Goal: Task Accomplishment & Management: Manage account settings

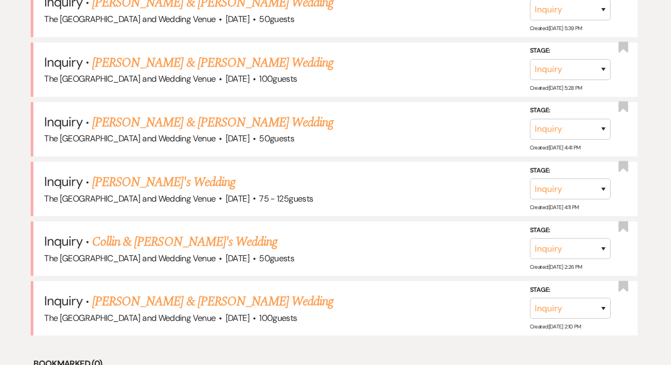
scroll to position [926, 0]
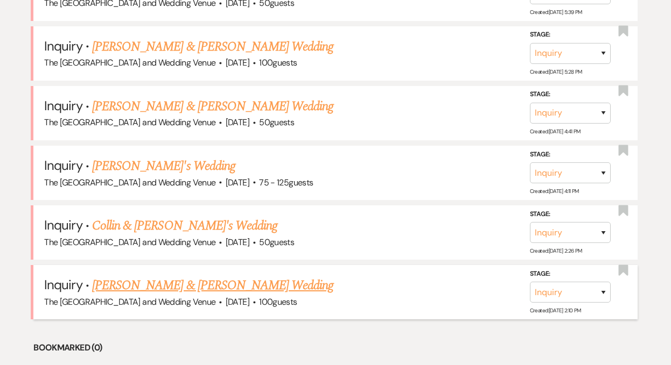
click at [209, 287] on link "[PERSON_NAME] & [PERSON_NAME] Wedding" at bounding box center [212, 285] width 241 height 19
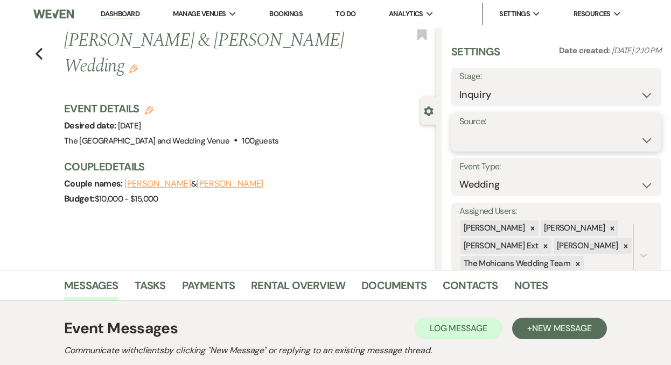
click at [509, 144] on select "Weven Venue Website Instagram Facebook Pinterest Google The Knot Wedding Wire H…" at bounding box center [556, 140] width 194 height 21
select select "5"
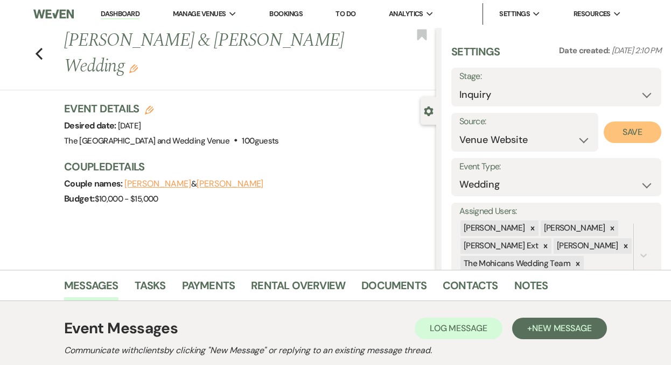
click at [609, 135] on button "Save" at bounding box center [632, 133] width 58 height 22
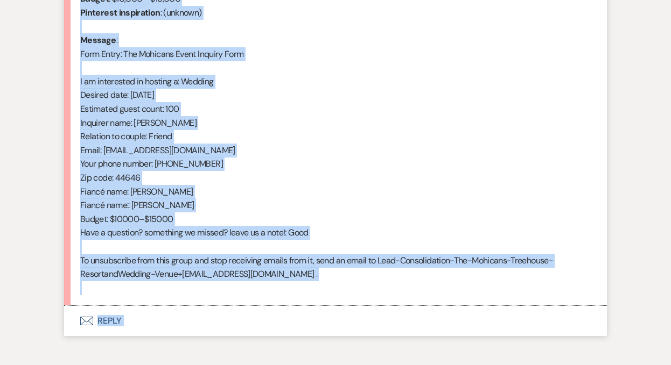
scroll to position [554, 0]
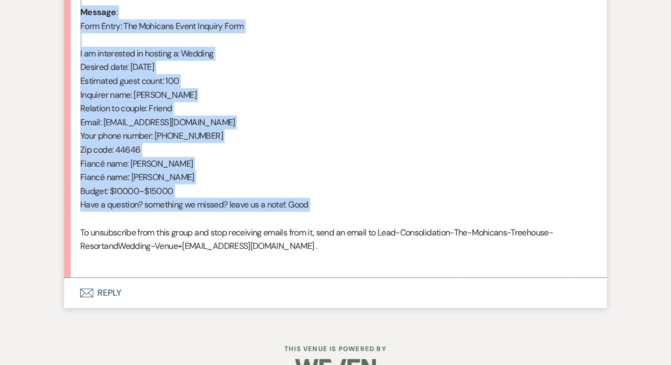
drag, startPoint x: 81, startPoint y: 210, endPoint x: 228, endPoint y: 218, distance: 147.1
click at [228, 218] on div "From : Riley Lesh (Client) Event : Brittany & Riley Lesh's Event Desired date :…" at bounding box center [335, 81] width 510 height 372
copy div "From : Riley Lesh (Client) Event : Brittany & Riley Lesh's Event Desired date :…"
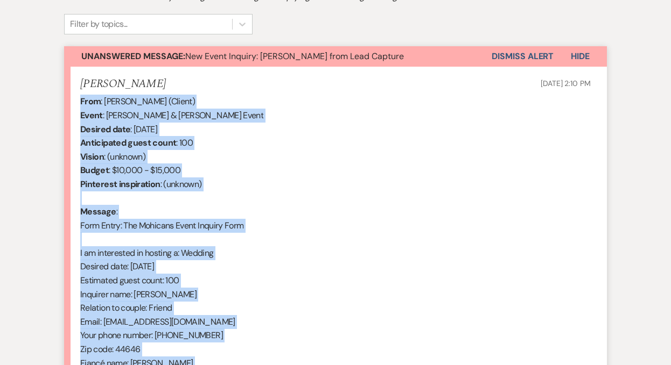
scroll to position [347, 0]
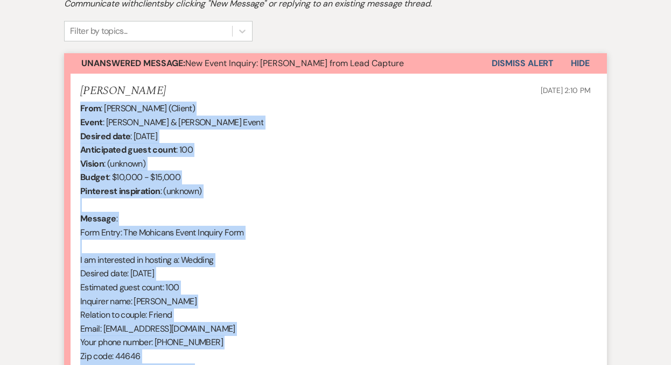
click at [511, 57] on button "Dismiss Alert" at bounding box center [522, 63] width 62 height 20
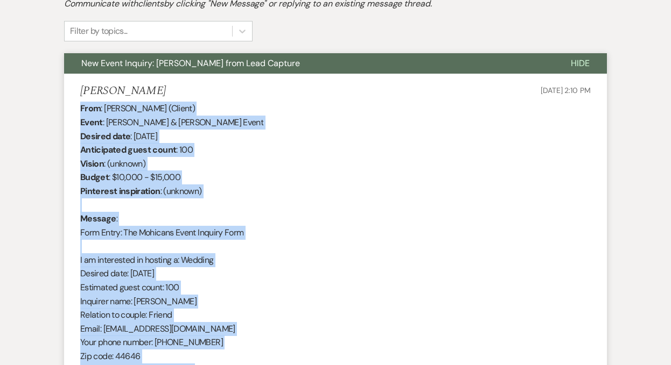
scroll to position [0, 0]
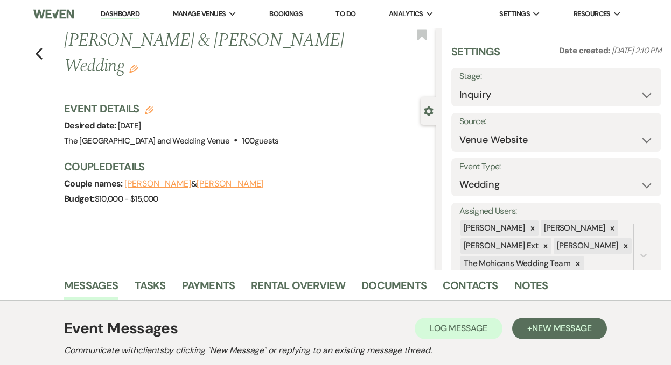
click at [121, 11] on link "Dashboard" at bounding box center [120, 14] width 39 height 10
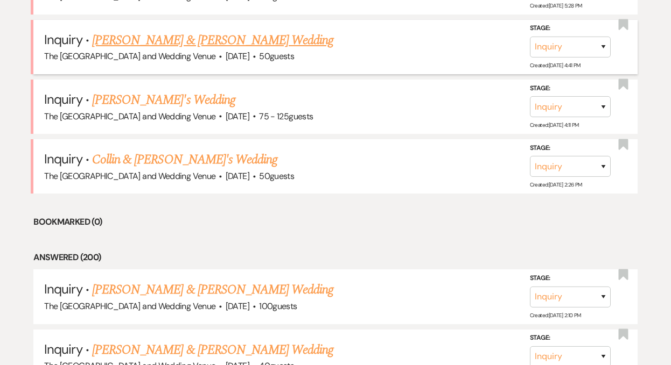
scroll to position [1075, 0]
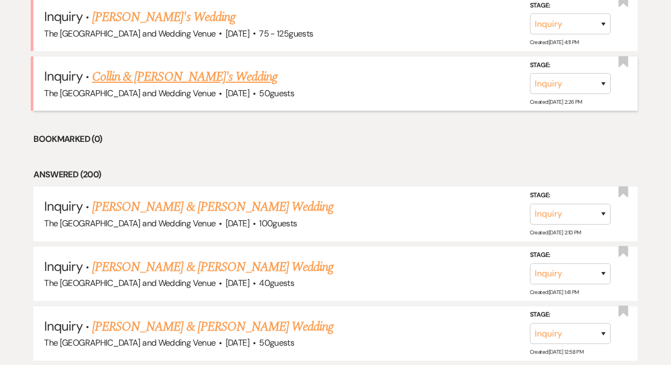
click at [167, 75] on link "Collin & [PERSON_NAME]'s Wedding" at bounding box center [184, 76] width 185 height 19
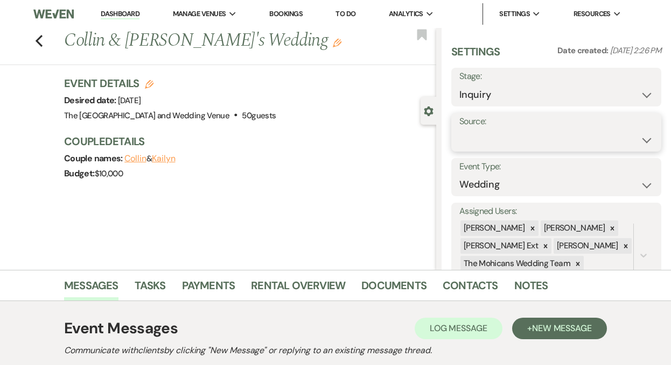
click at [526, 134] on select "Weven Venue Website Instagram Facebook Pinterest Google The Knot Wedding Wire H…" at bounding box center [556, 140] width 194 height 21
select select "5"
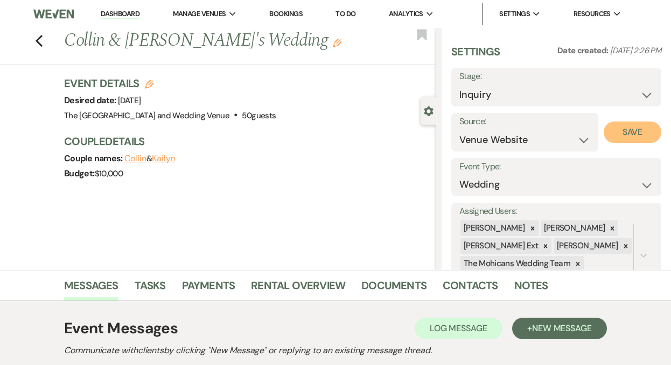
click at [630, 132] on button "Save" at bounding box center [632, 133] width 58 height 22
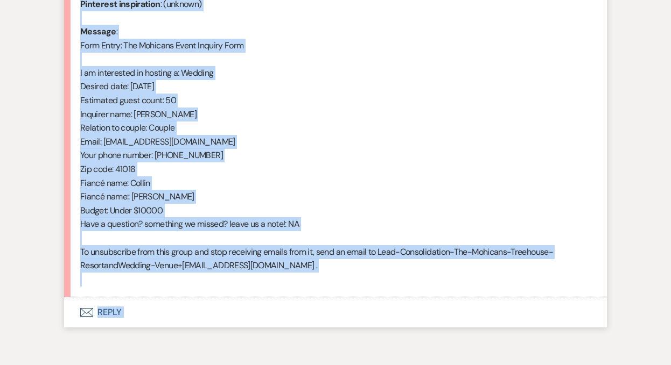
scroll to position [565, 0]
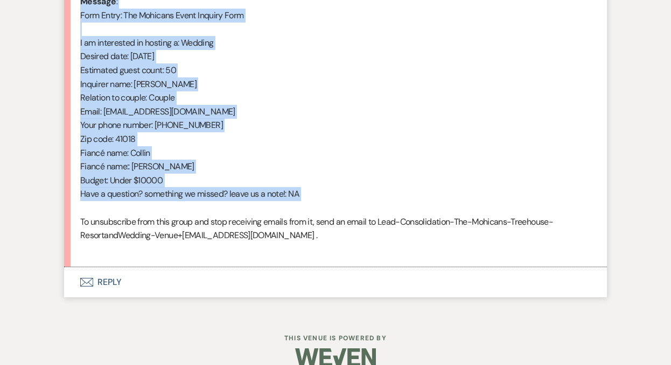
drag, startPoint x: 80, startPoint y: 195, endPoint x: 195, endPoint y: 207, distance: 115.8
click at [195, 207] on div "From : Kailyn (Client) Event : Collin & Kailyn's Event Desired date : October 4…" at bounding box center [335, 70] width 510 height 372
copy div "From : Kailyn (Client) Event : Collin & Kailyn's Event Desired date : October 4…"
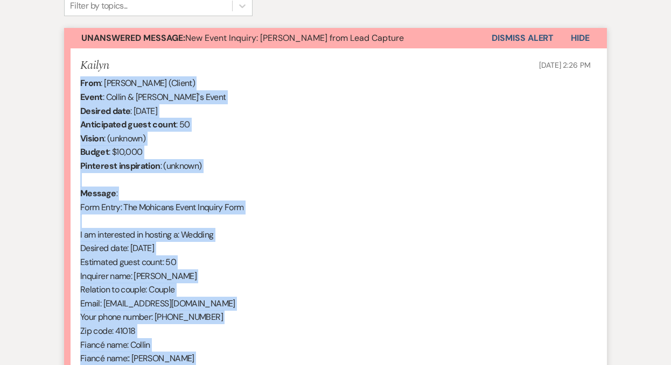
scroll to position [370, 0]
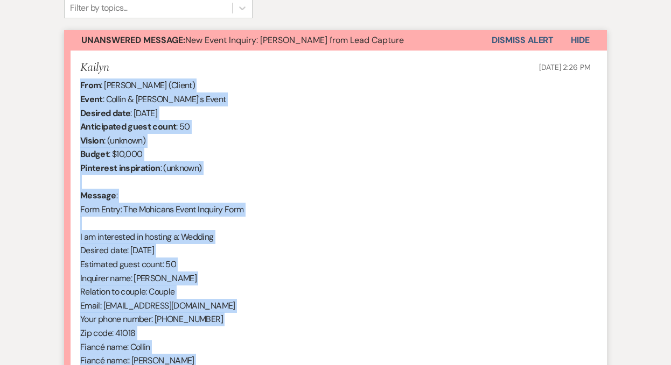
click at [512, 40] on button "Dismiss Alert" at bounding box center [522, 40] width 62 height 20
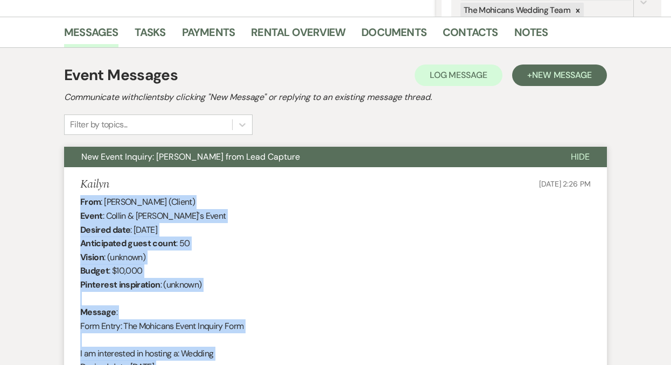
scroll to position [0, 0]
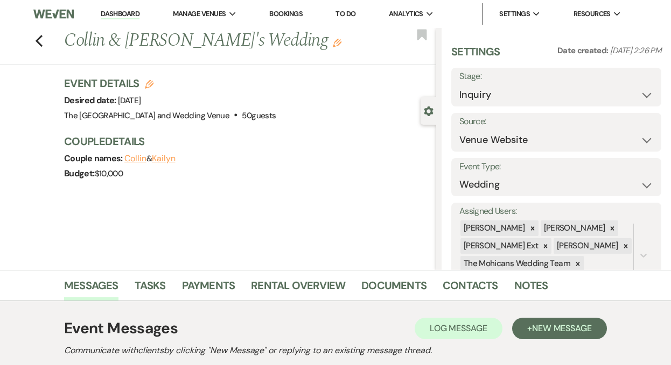
click at [117, 9] on link "Dashboard" at bounding box center [120, 14] width 39 height 10
click at [117, 15] on link "Dashboard" at bounding box center [120, 14] width 39 height 10
click at [117, 12] on link "Dashboard" at bounding box center [120, 14] width 39 height 10
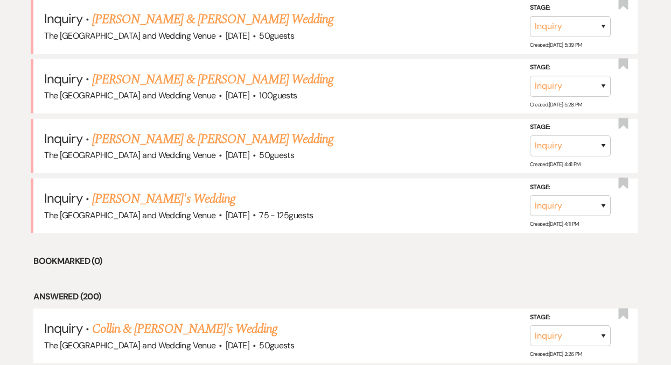
scroll to position [910, 0]
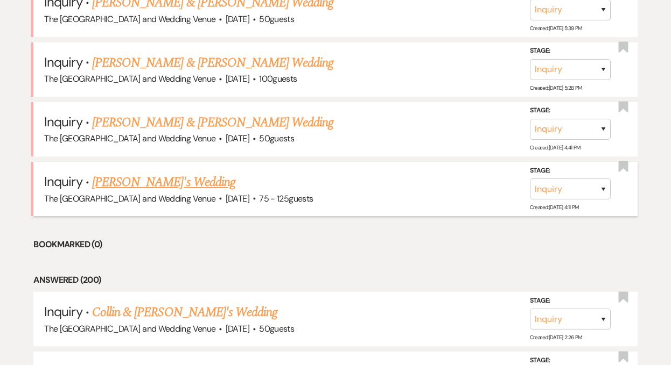
click at [140, 184] on link "[PERSON_NAME]'s Wedding" at bounding box center [163, 182] width 143 height 19
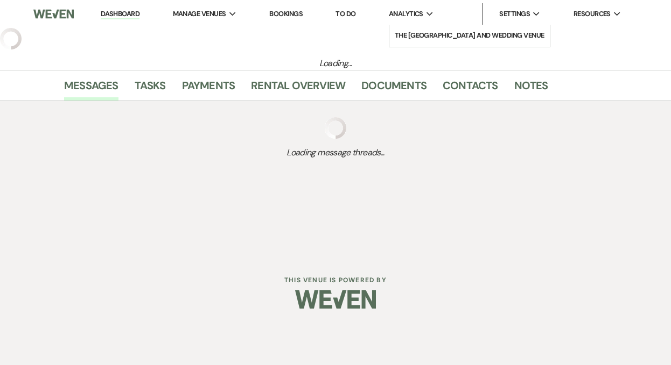
select select "3"
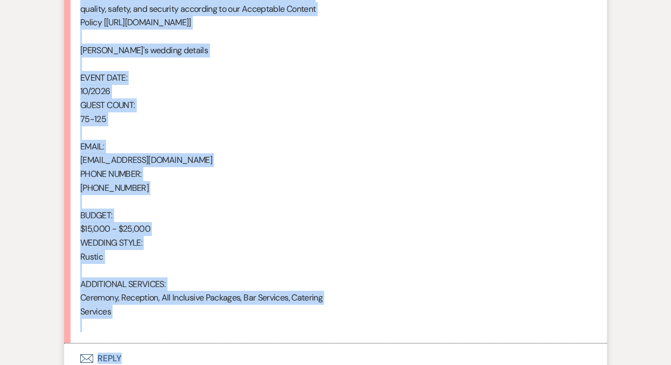
scroll to position [749, 0]
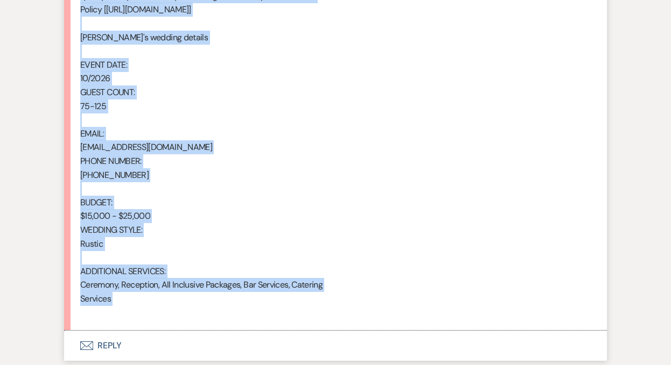
drag, startPoint x: 80, startPoint y: 177, endPoint x: 219, endPoint y: 309, distance: 191.8
click at [219, 309] on div "From : Nicole Ross Event : Nicole's Event Desired date : October 1st 2026 Antic…" at bounding box center [335, 10] width 510 height 620
copy div "From : Nicole Ross Event : Nicole's Event Desired date : October 1st 2026 Antic…"
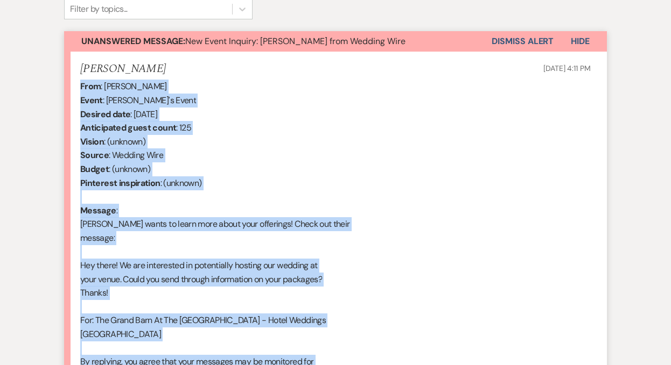
scroll to position [355, 0]
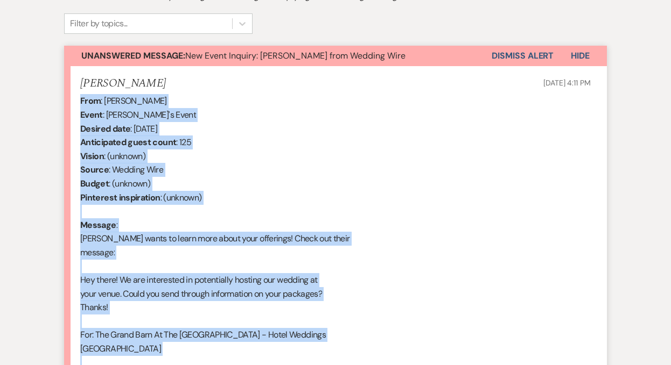
click at [502, 54] on button "Dismiss Alert" at bounding box center [522, 56] width 62 height 20
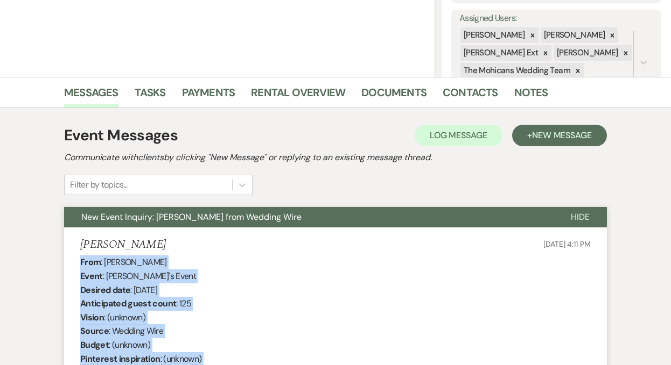
scroll to position [0, 0]
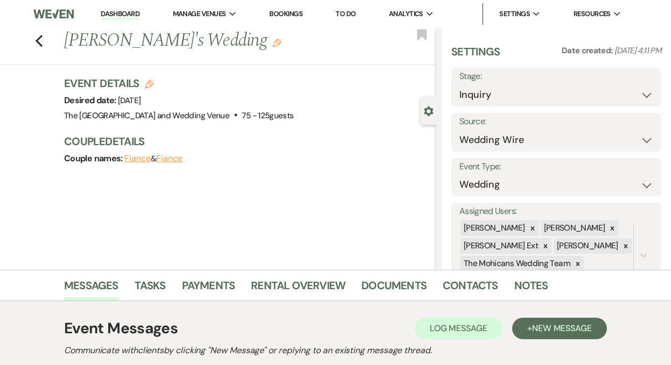
click at [124, 15] on link "Dashboard" at bounding box center [120, 14] width 39 height 10
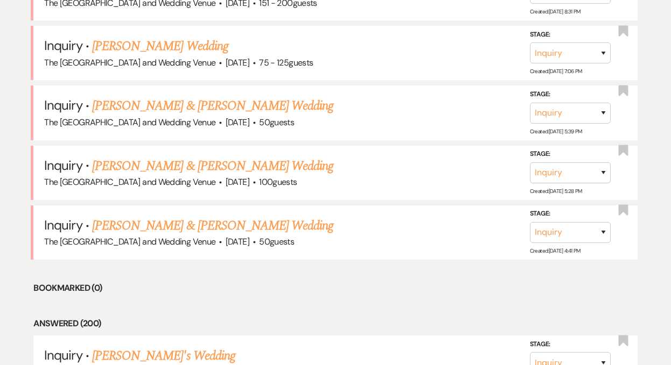
scroll to position [882, 0]
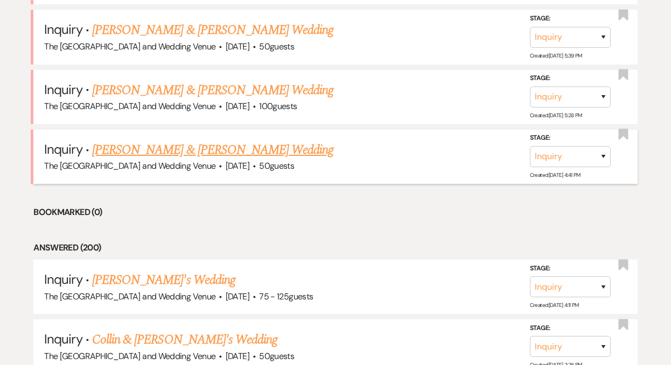
click at [157, 159] on div "The Mohicans Treehouse Resort and Wedding Venue · Oct 18, 2025 · 50 guests" at bounding box center [335, 166] width 582 height 14
click at [158, 152] on link "[PERSON_NAME] & [PERSON_NAME] Wedding" at bounding box center [212, 149] width 241 height 19
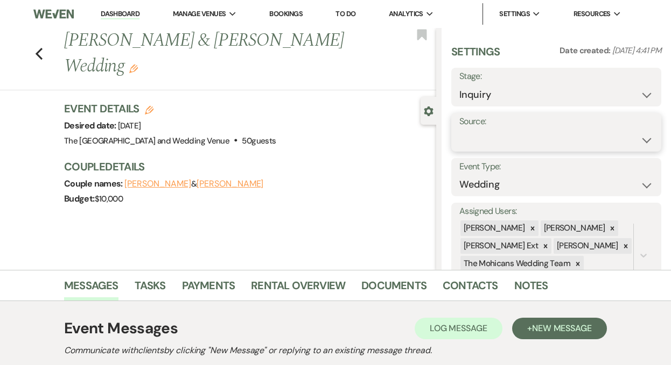
click at [487, 134] on select "Weven Venue Website Instagram Facebook Pinterest Google The Knot Wedding Wire H…" at bounding box center [556, 140] width 194 height 21
select select "5"
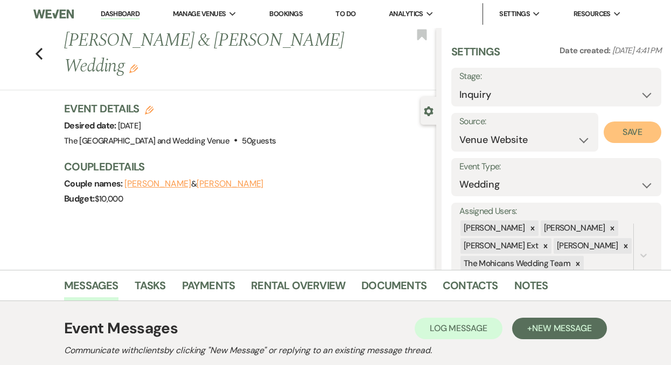
click at [612, 137] on button "Save" at bounding box center [632, 133] width 58 height 22
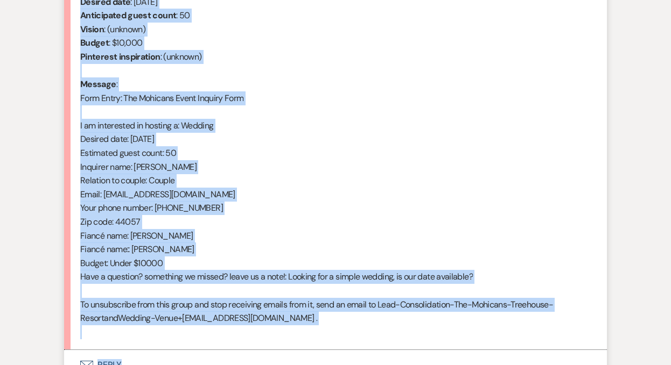
scroll to position [519, 0]
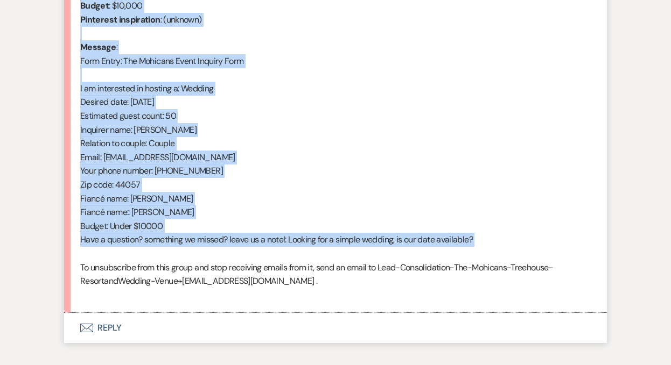
drag, startPoint x: 81, startPoint y: 149, endPoint x: 224, endPoint y: 257, distance: 180.2
click at [224, 257] on div "From : Reba Edwards (Client) Event : Tom Gormley & Reba Edwards's Event Desired…" at bounding box center [335, 116] width 510 height 372
copy div "From : Reba Edwards (Client) Event : Tom Gormley & Reba Edwards's Event Desired…"
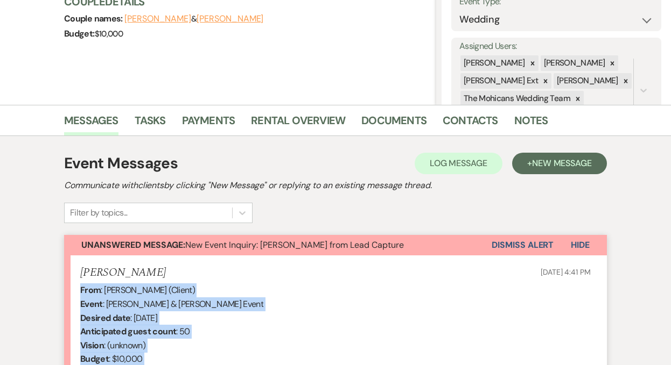
scroll to position [149, 0]
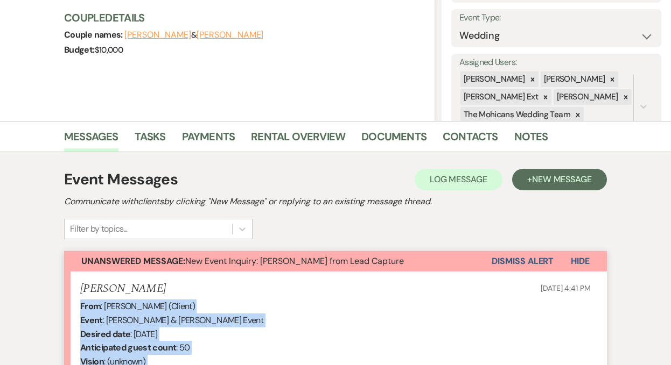
click at [497, 260] on button "Dismiss Alert" at bounding box center [522, 261] width 62 height 20
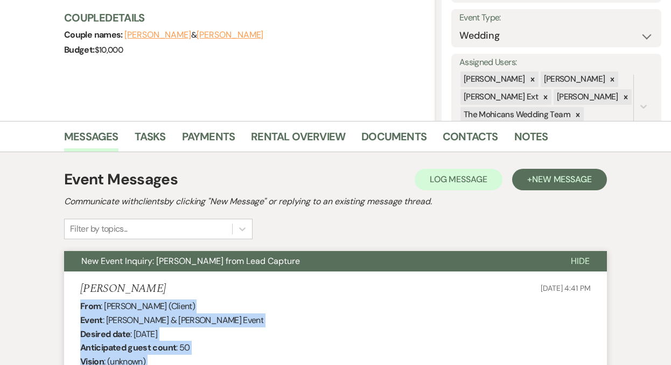
scroll to position [0, 0]
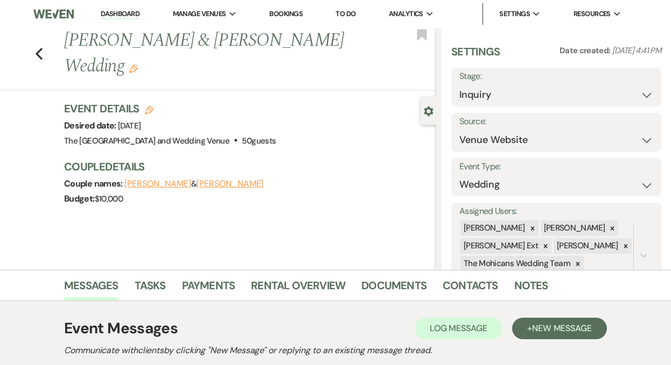
click at [122, 13] on link "Dashboard" at bounding box center [120, 14] width 39 height 10
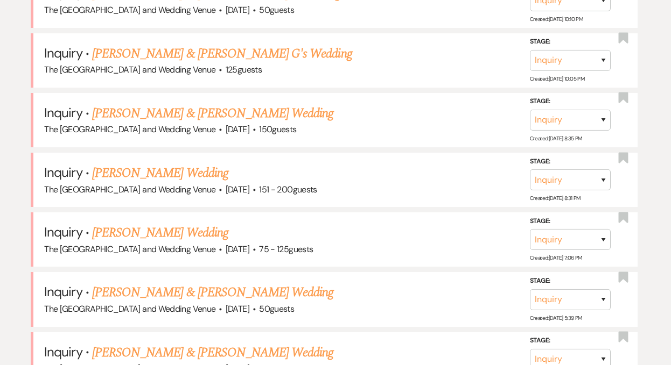
scroll to position [680, 0]
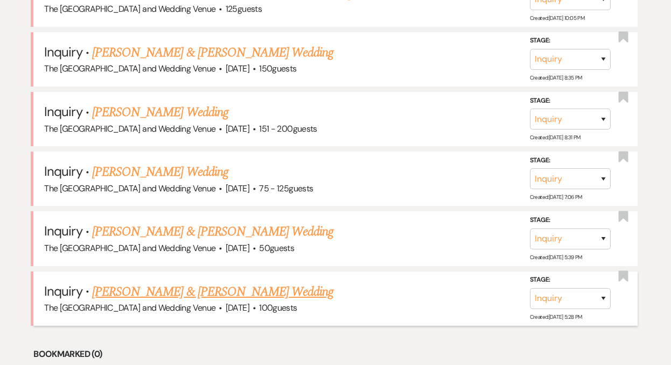
click at [178, 287] on link "[PERSON_NAME] & [PERSON_NAME] Wedding" at bounding box center [212, 292] width 241 height 19
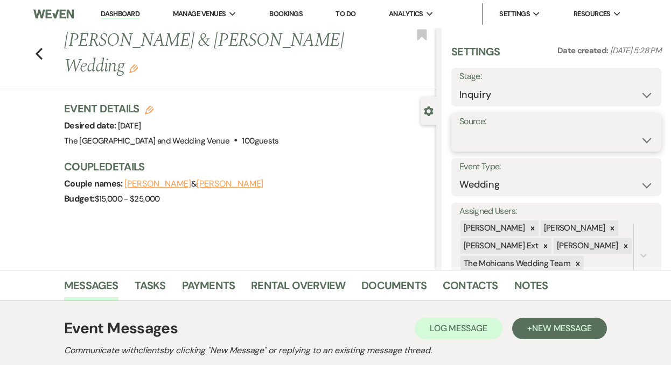
click at [526, 134] on select "Weven Venue Website Instagram Facebook Pinterest Google The Knot Wedding Wire H…" at bounding box center [556, 140] width 194 height 21
select select "5"
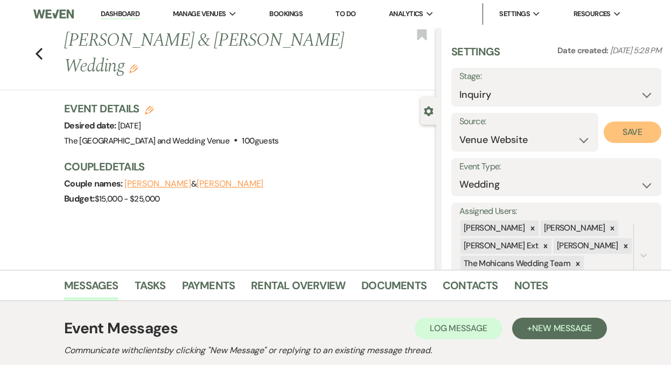
click at [626, 128] on button "Save" at bounding box center [632, 133] width 58 height 22
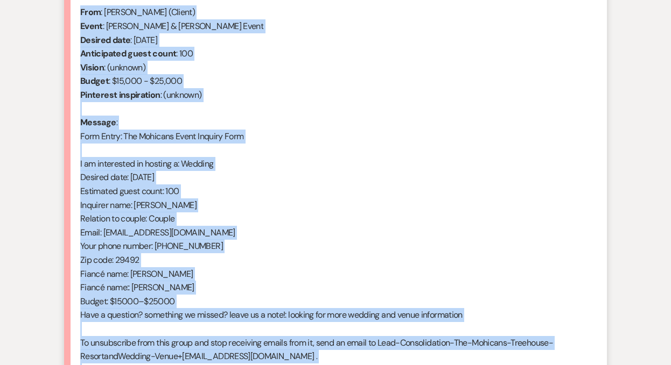
scroll to position [582, 0]
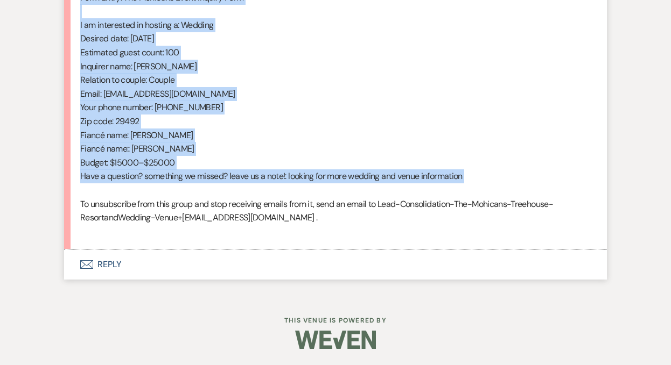
drag, startPoint x: 81, startPoint y: 101, endPoint x: 310, endPoint y: 186, distance: 244.0
click at [310, 186] on div "From : Kristen Toth (Client) Event : Joshua Nulph & Kristen Toth's Event Desire…" at bounding box center [335, 53] width 510 height 372
copy div "From : Kristen Toth (Client) Event : Joshua Nulph & Kristen Toth's Event Desire…"
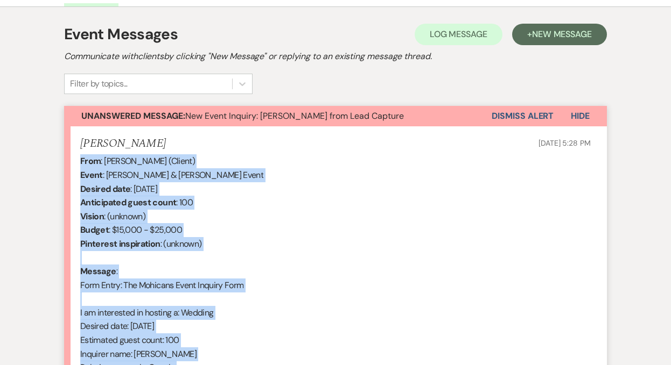
scroll to position [125, 0]
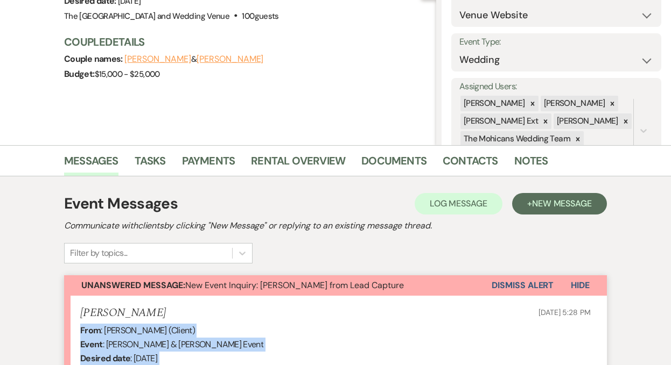
click at [512, 284] on button "Dismiss Alert" at bounding box center [522, 286] width 62 height 20
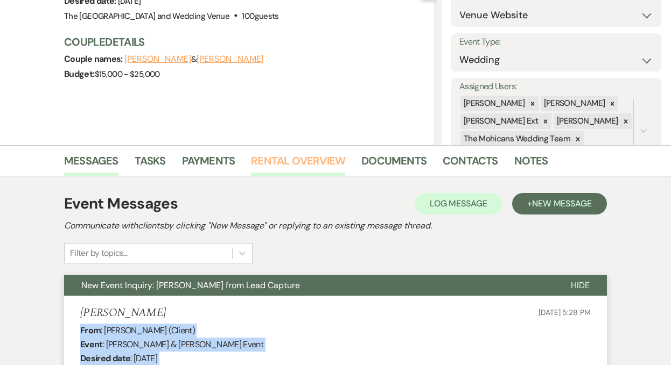
scroll to position [0, 0]
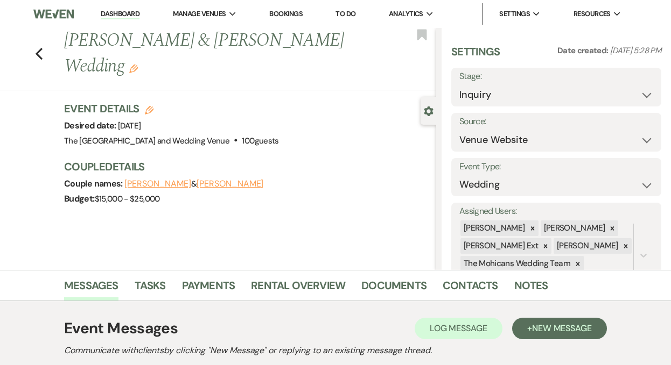
click at [112, 13] on link "Dashboard" at bounding box center [120, 14] width 39 height 10
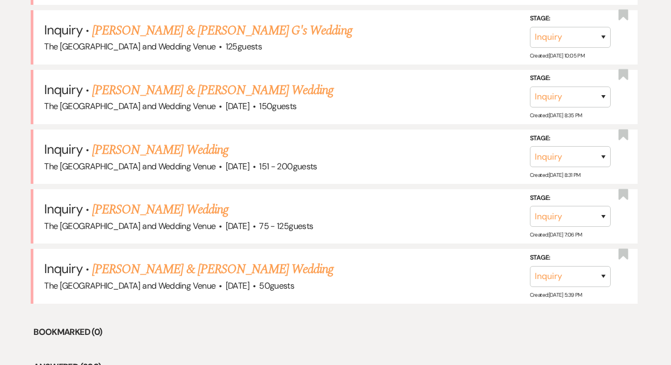
scroll to position [685, 0]
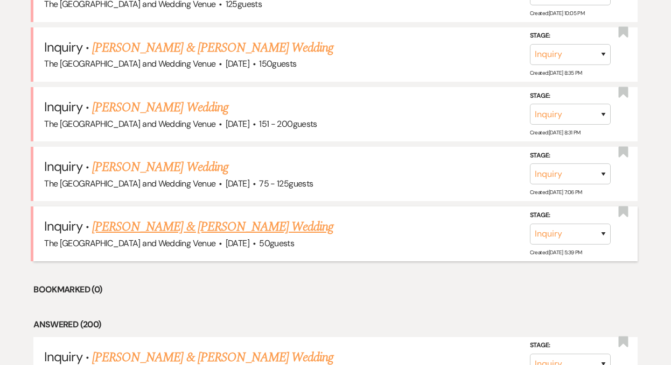
click at [156, 217] on link "[PERSON_NAME] & [PERSON_NAME] Wedding" at bounding box center [212, 226] width 241 height 19
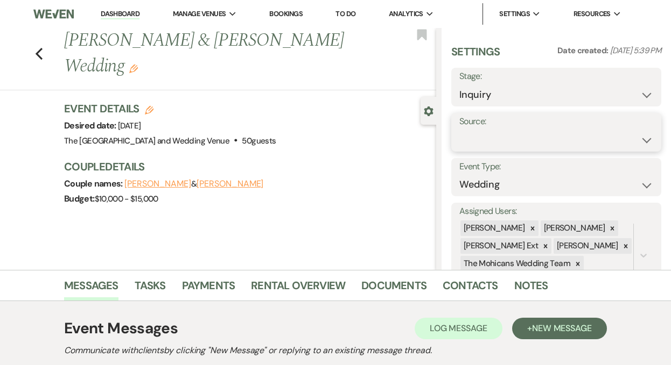
click at [481, 138] on select "Weven Venue Website Instagram Facebook Pinterest Google The Knot Wedding Wire H…" at bounding box center [556, 140] width 194 height 21
select select "5"
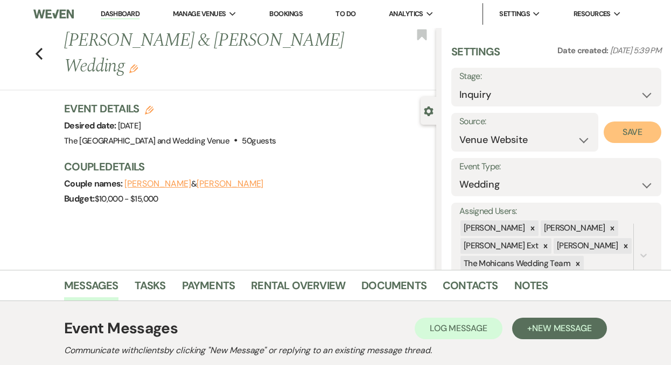
click at [617, 131] on button "Save" at bounding box center [632, 133] width 58 height 22
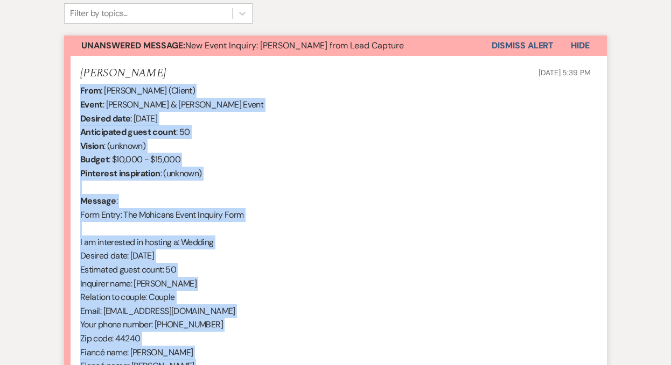
scroll to position [582, 0]
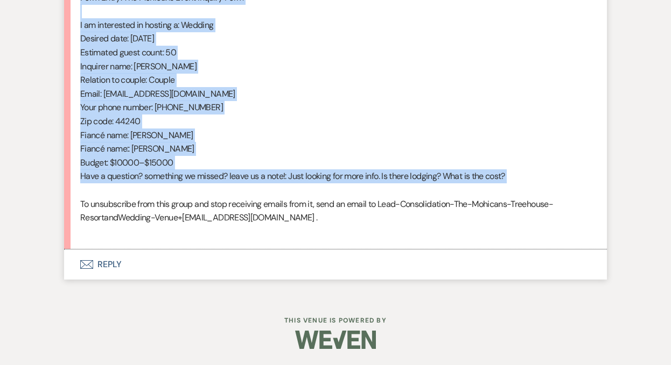
drag, startPoint x: 81, startPoint y: 144, endPoint x: 229, endPoint y: 195, distance: 156.1
click at [229, 195] on div "From : Traci Dotson (Client) Event : David Devine & Traci Dotson's Event Desire…" at bounding box center [335, 53] width 510 height 372
copy div "From : Traci Dotson (Client) Event : David Devine & Traci Dotson's Event Desire…"
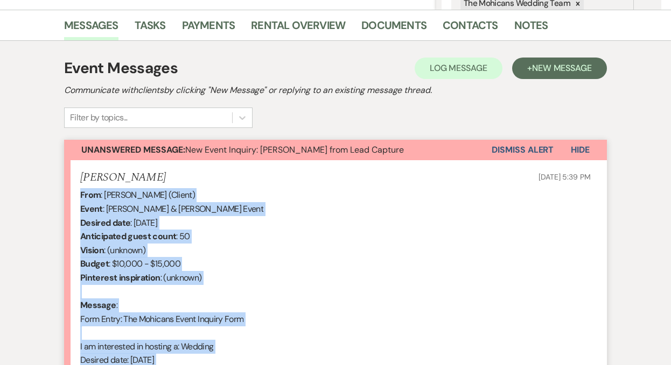
scroll to position [236, 0]
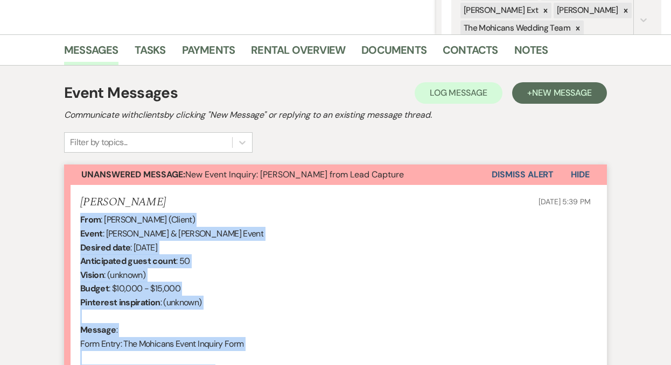
click at [512, 172] on button "Dismiss Alert" at bounding box center [522, 175] width 62 height 20
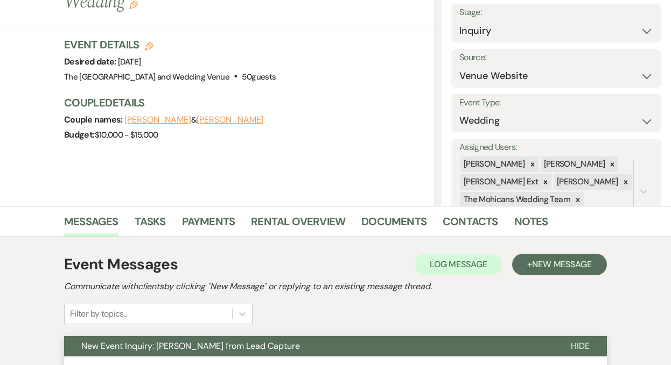
scroll to position [0, 0]
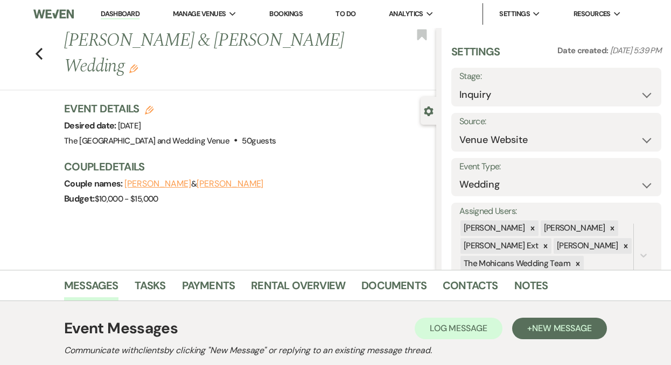
click at [113, 13] on link "Dashboard" at bounding box center [120, 14] width 39 height 10
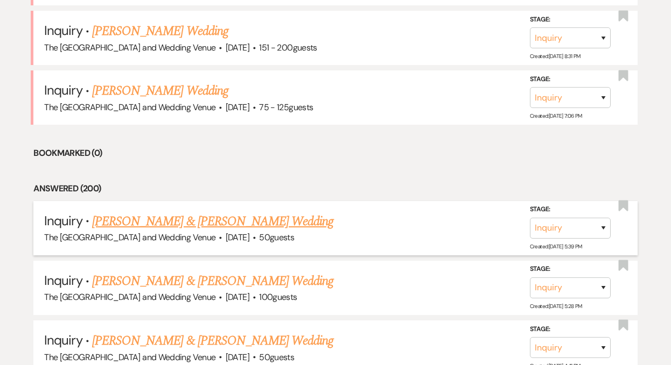
scroll to position [747, 0]
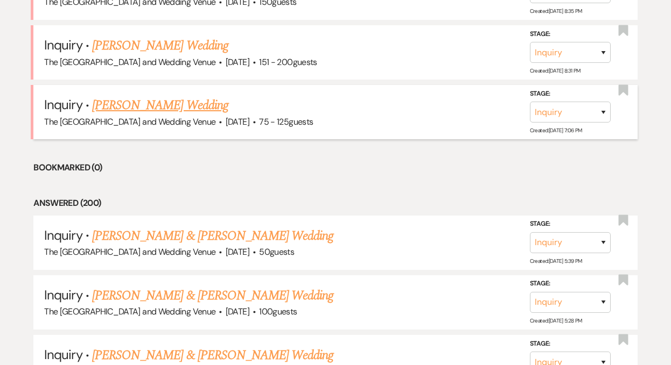
click at [167, 107] on link "[PERSON_NAME] Wedding" at bounding box center [160, 105] width 136 height 19
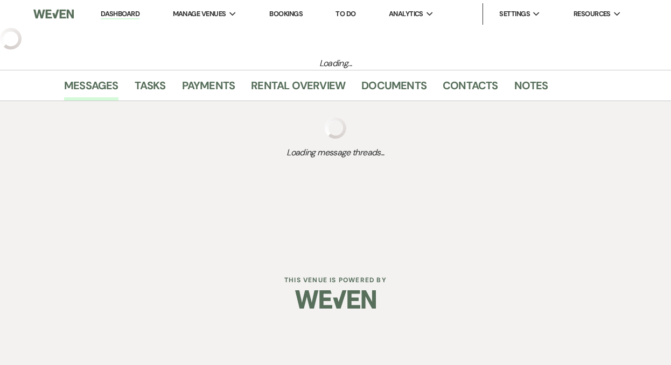
select select "3"
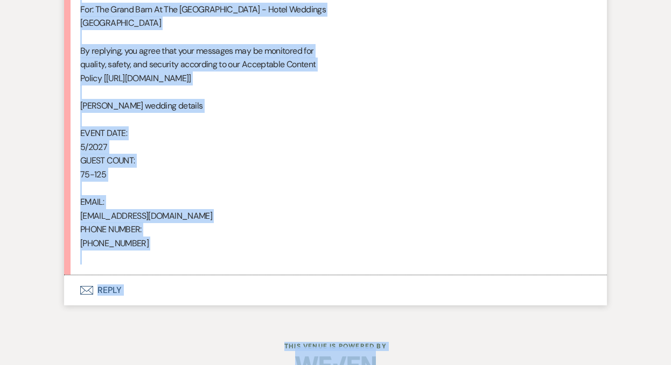
scroll to position [693, 0]
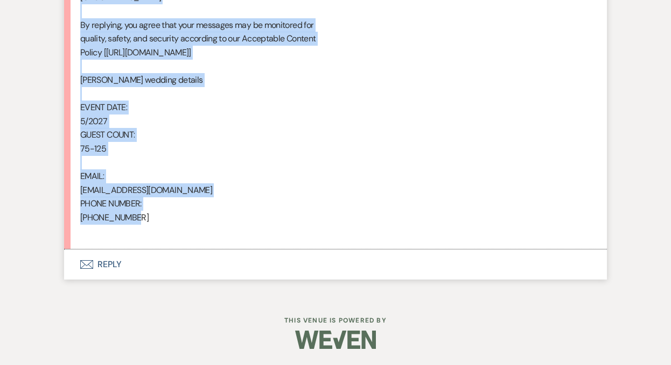
drag, startPoint x: 81, startPoint y: 30, endPoint x: 255, endPoint y: 218, distance: 256.7
copy div "From : Arianna Carpenter Event : Arianna Carpenter's Event Desired date : May 1…"
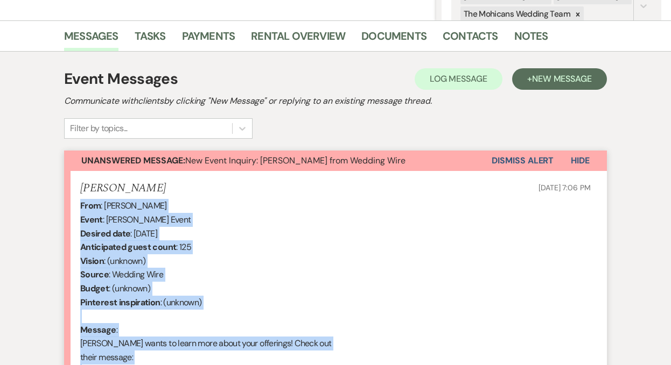
scroll to position [229, 0]
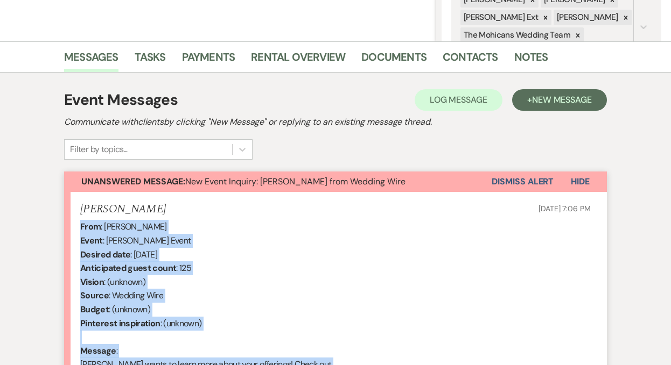
click at [514, 179] on button "Dismiss Alert" at bounding box center [522, 182] width 62 height 20
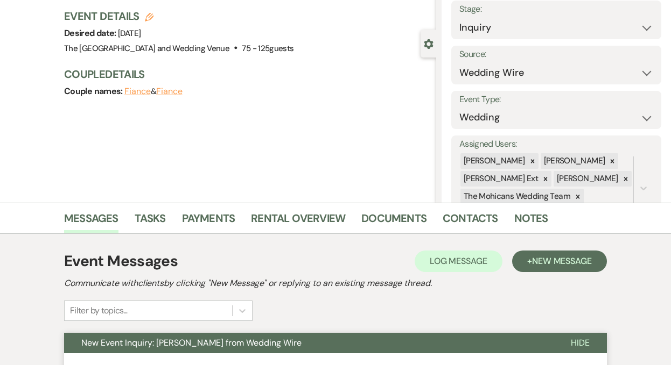
scroll to position [0, 0]
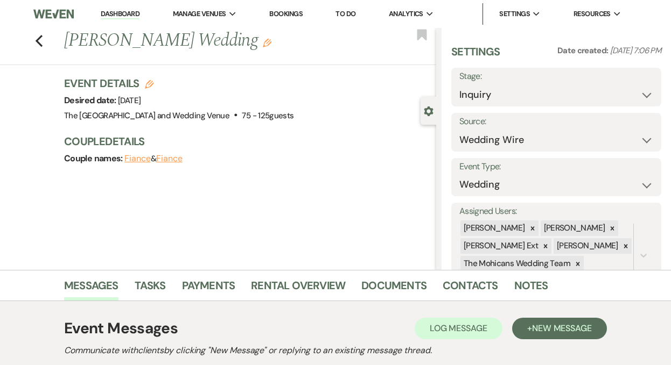
click at [127, 17] on link "Dashboard" at bounding box center [120, 14] width 39 height 10
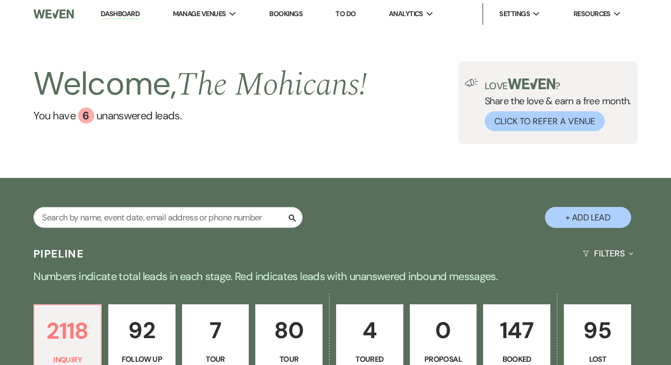
scroll to position [503, 0]
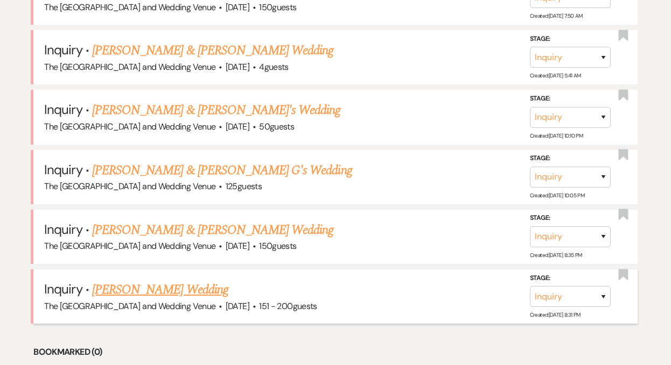
click at [160, 289] on link "Candice Castro's Wedding" at bounding box center [160, 289] width 136 height 19
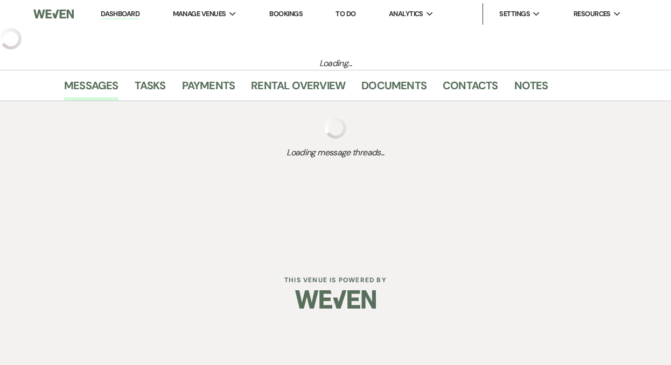
select select "2"
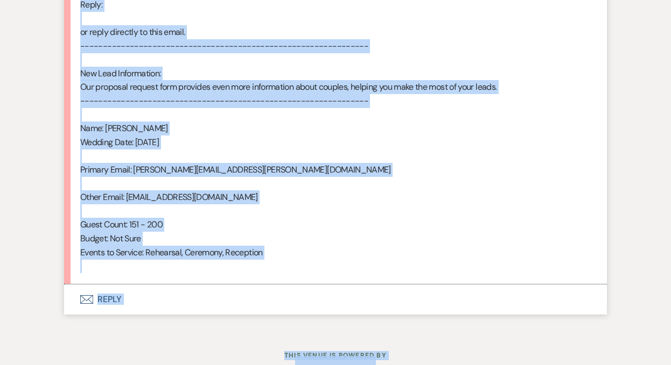
scroll to position [707, 0]
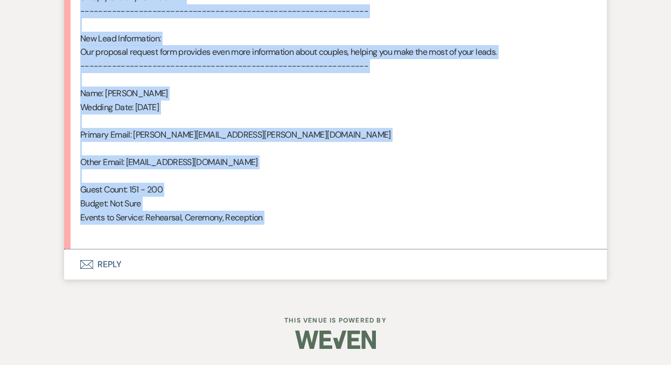
drag, startPoint x: 81, startPoint y: 119, endPoint x: 219, endPoint y: 246, distance: 188.1
copy div "From : Candice Castro Event : Candice Castro's Event Desired date : October 23r…"
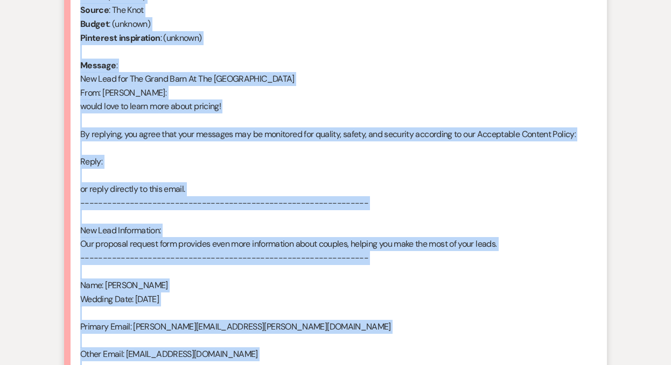
scroll to position [403, 0]
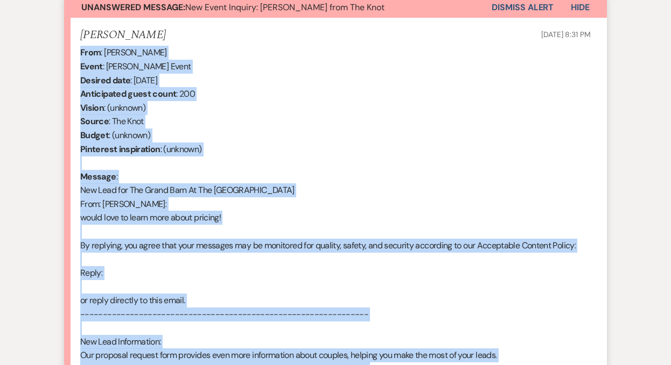
click at [510, 6] on button "Dismiss Alert" at bounding box center [522, 7] width 62 height 20
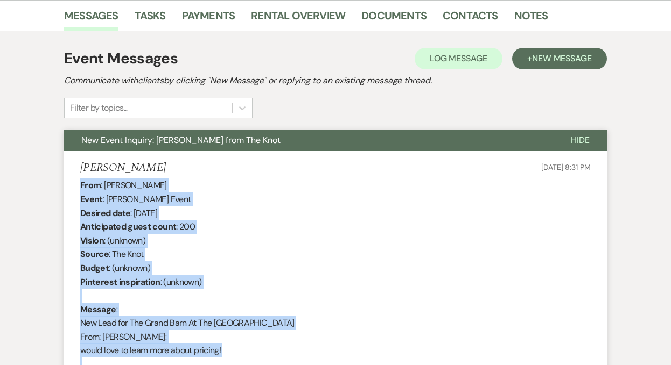
scroll to position [0, 0]
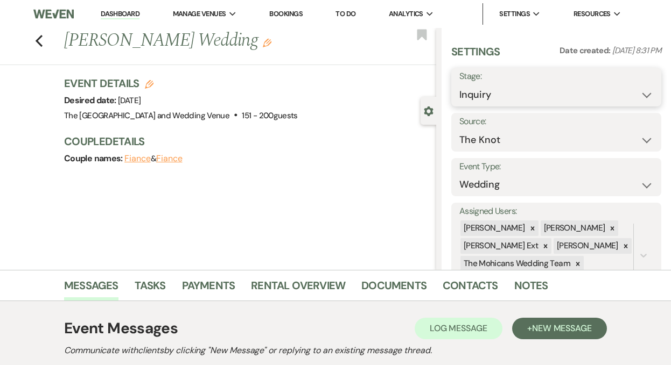
click at [514, 92] on select "Inquiry Follow Up Tour Requested Tour Confirmed Toured Proposal Sent Booked Lost" at bounding box center [556, 94] width 194 height 21
select select "9"
click at [632, 91] on button "Save" at bounding box center [639, 87] width 43 height 22
click at [123, 13] on link "Dashboard" at bounding box center [120, 14] width 39 height 10
select select "9"
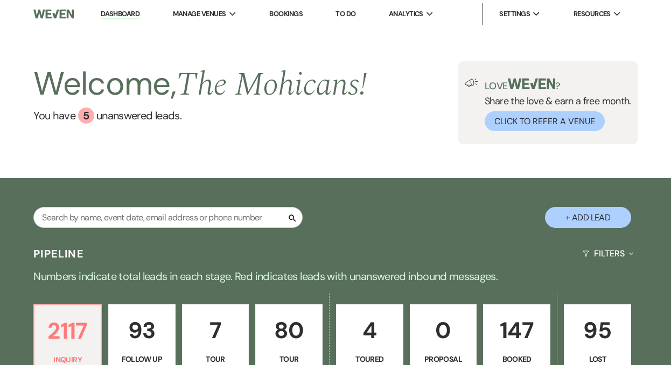
scroll to position [631, 0]
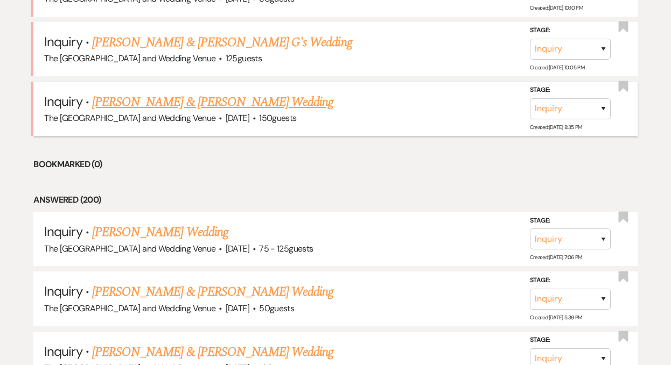
click at [207, 102] on link "[PERSON_NAME] & [PERSON_NAME] Wedding" at bounding box center [212, 102] width 241 height 19
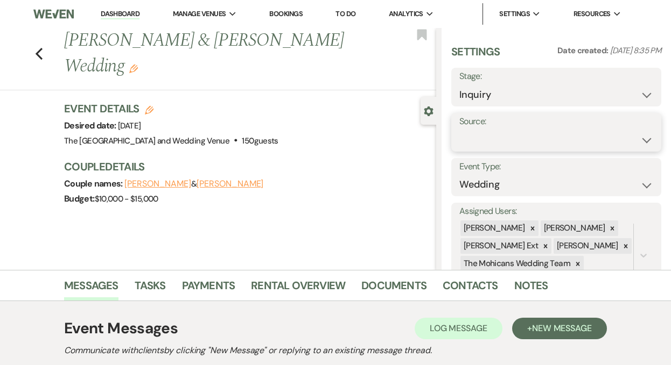
click at [520, 142] on select "Weven Venue Website Instagram Facebook Pinterest Google The Knot Wedding Wire H…" at bounding box center [556, 140] width 194 height 21
select select "5"
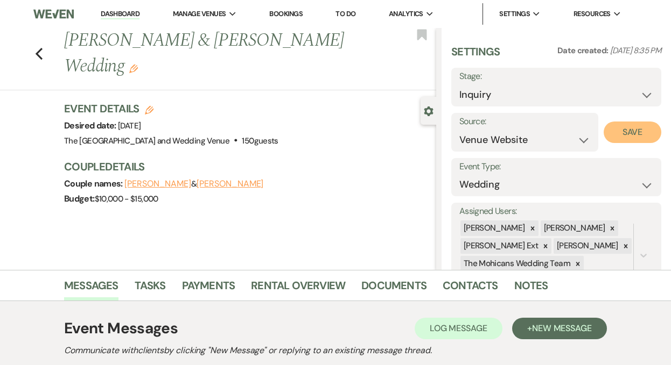
drag, startPoint x: 520, startPoint y: 142, endPoint x: 256, endPoint y: 205, distance: 272.2
click at [276, 199] on section "Previous Kayla Pickens & Michael Dercoli's Wedding Edit Bookmark Gear Settings …" at bounding box center [335, 149] width 671 height 242
click at [621, 127] on button "Save" at bounding box center [632, 133] width 58 height 22
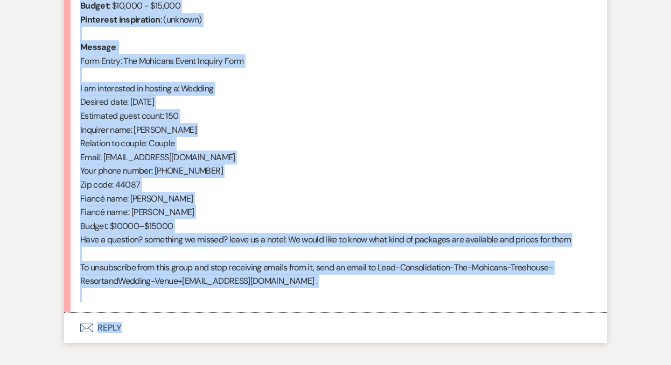
scroll to position [523, 0]
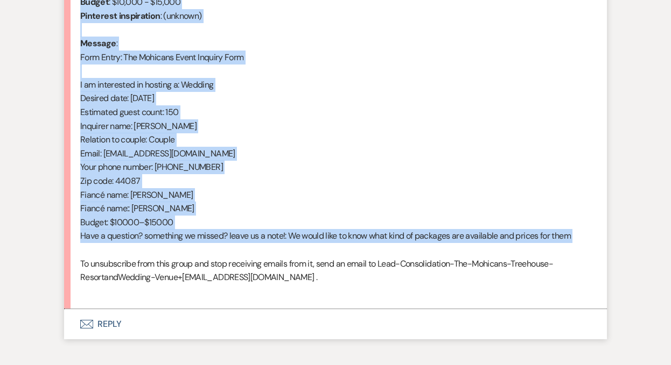
drag, startPoint x: 81, startPoint y: 117, endPoint x: 230, endPoint y: 251, distance: 200.9
click at [230, 251] on div "From : Michael Dercoli (Client) Event : Kayla Pickens & Michael Dercoli's Event…" at bounding box center [335, 112] width 510 height 372
copy div "From : Michael Dercoli (Client) Event : Kayla Pickens & Michael Dercoli's Event…"
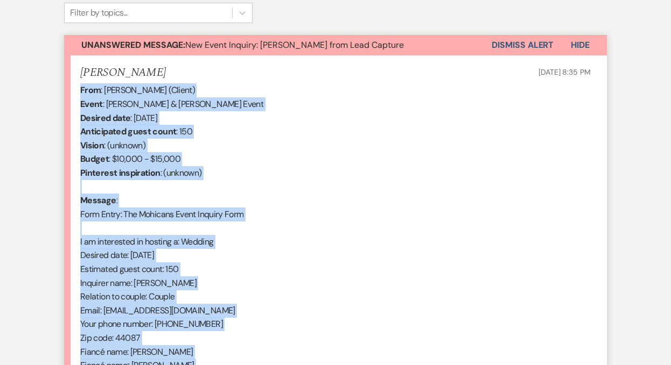
scroll to position [315, 0]
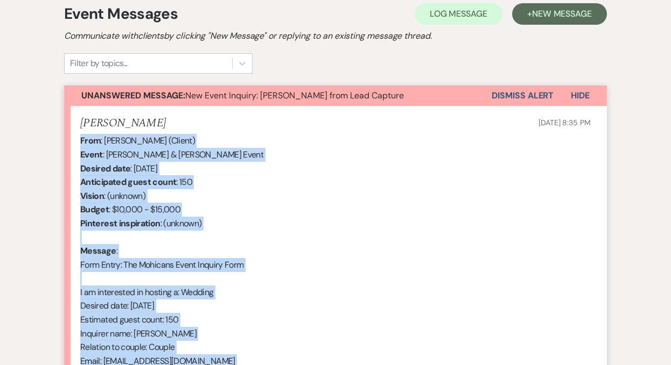
click at [519, 95] on button "Dismiss Alert" at bounding box center [522, 96] width 62 height 20
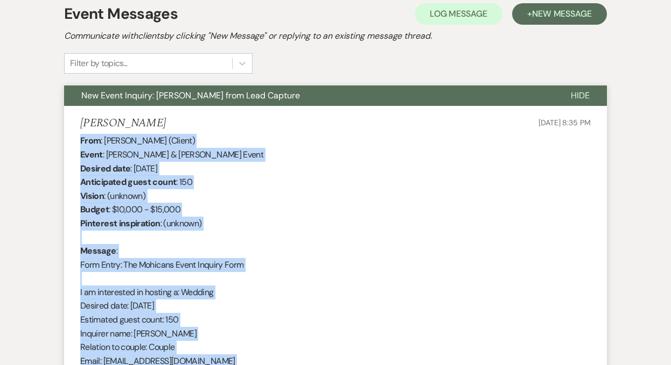
scroll to position [0, 0]
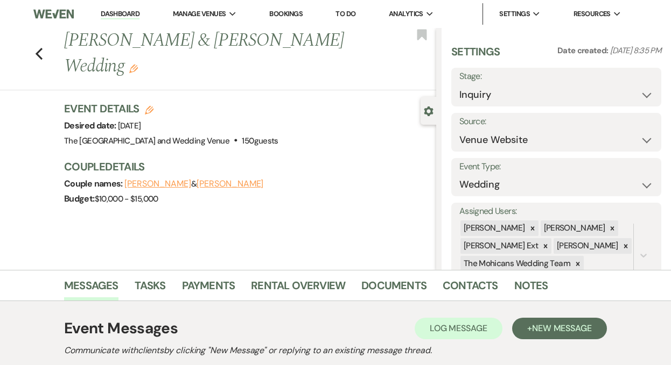
click at [120, 14] on link "Dashboard" at bounding box center [120, 14] width 39 height 10
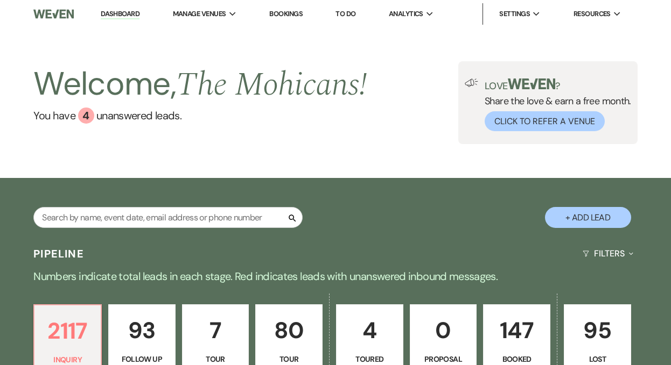
scroll to position [378, 0]
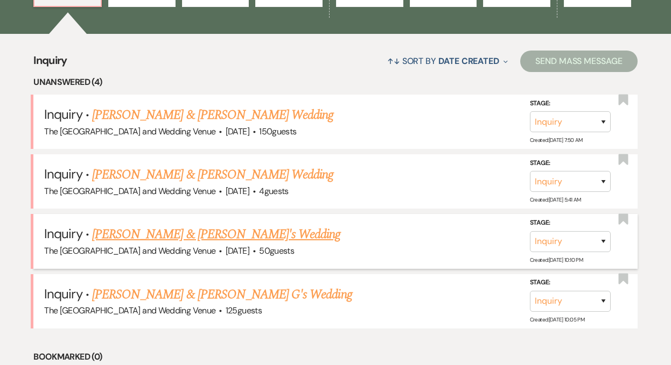
click at [180, 244] on div "The Mohicans Treehouse Resort and Wedding Venue · Jun 29, 2026 · 50 guests" at bounding box center [335, 251] width 582 height 14
click at [183, 235] on link "[PERSON_NAME] & [PERSON_NAME]'s Wedding" at bounding box center [216, 234] width 249 height 19
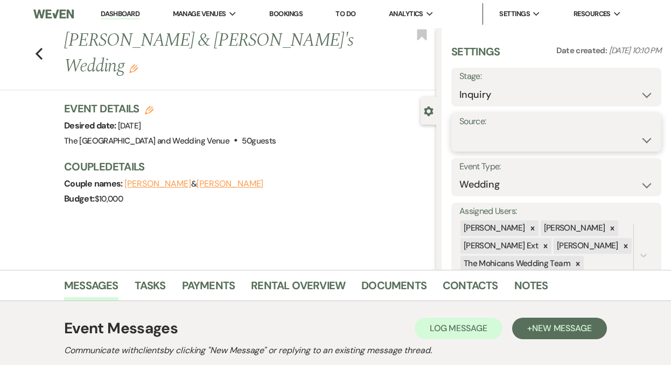
click at [515, 143] on select "Weven Venue Website Instagram Facebook Pinterest Google The Knot Wedding Wire H…" at bounding box center [556, 140] width 194 height 21
select select "5"
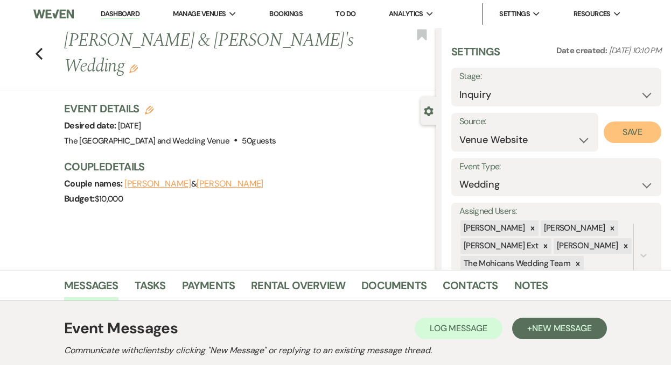
click at [616, 127] on button "Save" at bounding box center [632, 133] width 58 height 22
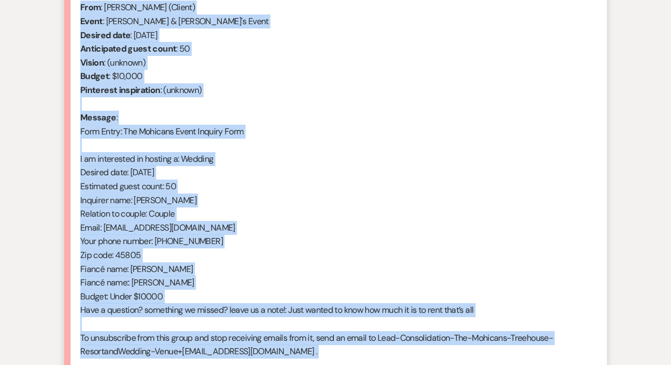
scroll to position [512, 0]
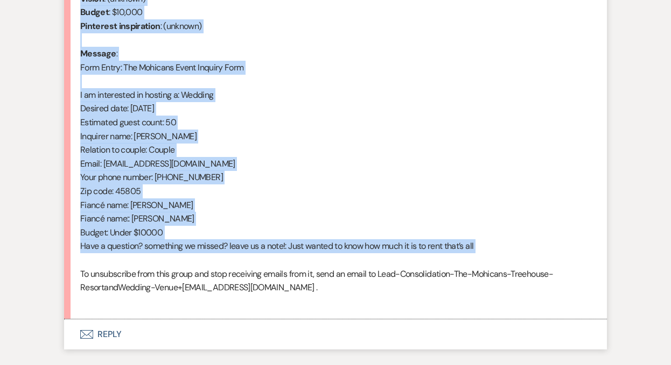
drag, startPoint x: 80, startPoint y: 226, endPoint x: 222, endPoint y: 258, distance: 145.7
click at [222, 258] on div "From : Stephanie Kitchen (Client) Event : Darnell Lee & Stephanie Kitchen's Eve…" at bounding box center [335, 122] width 510 height 372
copy div "From : Stephanie Kitchen (Client) Event : Darnell Lee & Stephanie Kitchen's Eve…"
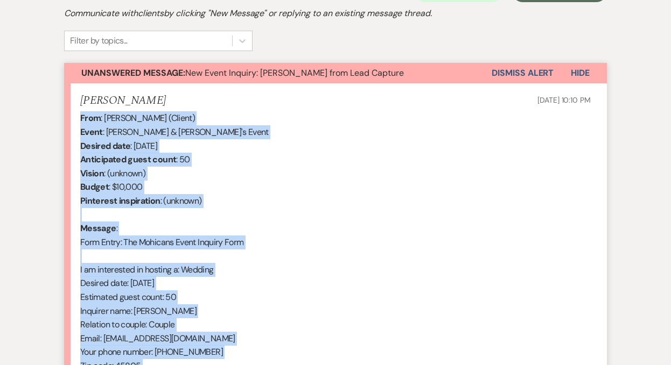
scroll to position [334, 0]
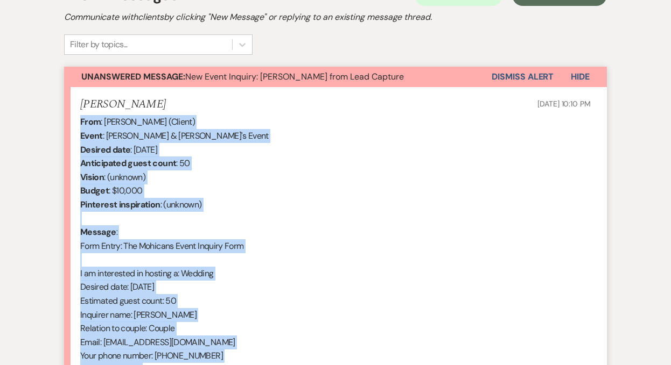
click at [518, 78] on button "Dismiss Alert" at bounding box center [522, 77] width 62 height 20
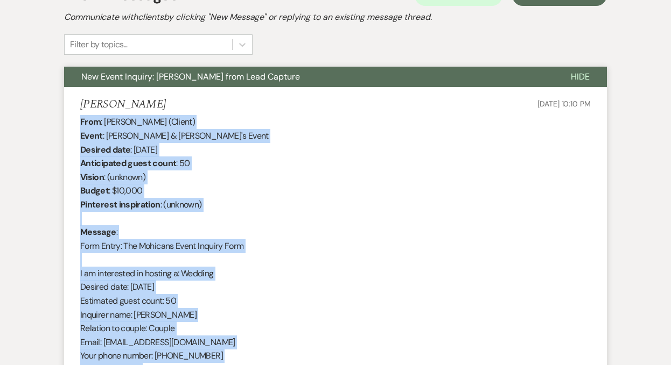
scroll to position [0, 0]
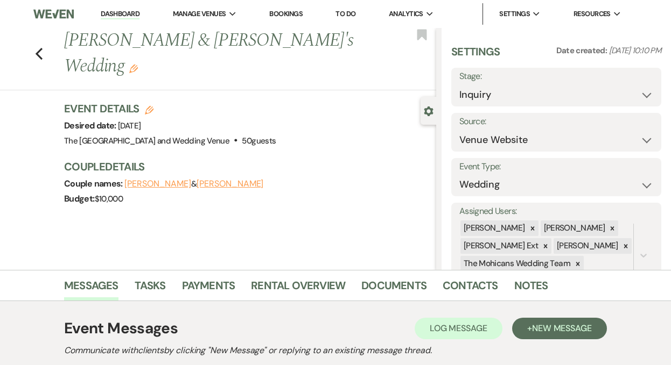
click at [123, 6] on li "Dashboard" at bounding box center [120, 14] width 50 height 22
click at [120, 16] on link "Dashboard" at bounding box center [120, 14] width 39 height 10
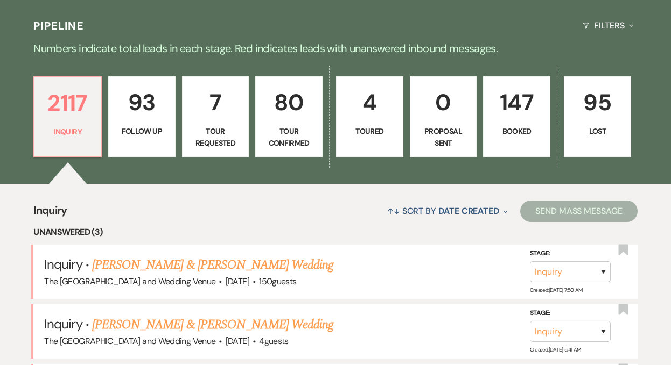
scroll to position [422, 0]
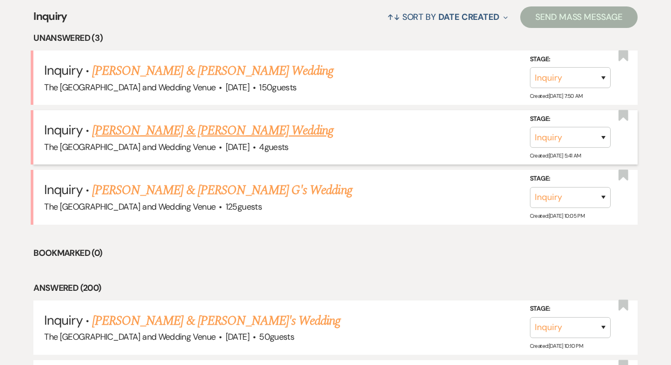
click at [195, 134] on link "[PERSON_NAME] & [PERSON_NAME] Wedding" at bounding box center [212, 130] width 241 height 19
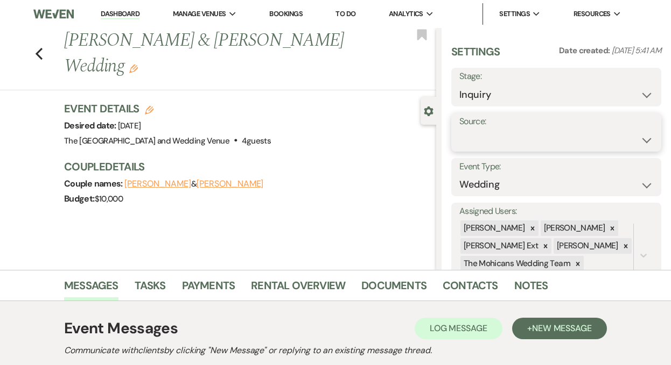
click at [509, 132] on select "Weven Venue Website Instagram Facebook Pinterest Google The Knot Wedding Wire H…" at bounding box center [556, 140] width 194 height 21
select select "5"
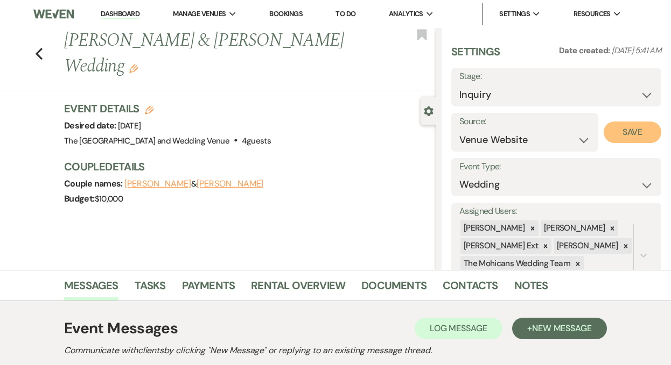
click at [631, 132] on button "Save" at bounding box center [632, 133] width 58 height 22
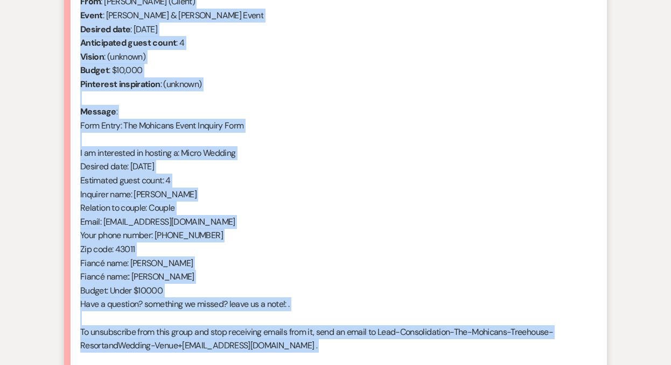
scroll to position [533, 0]
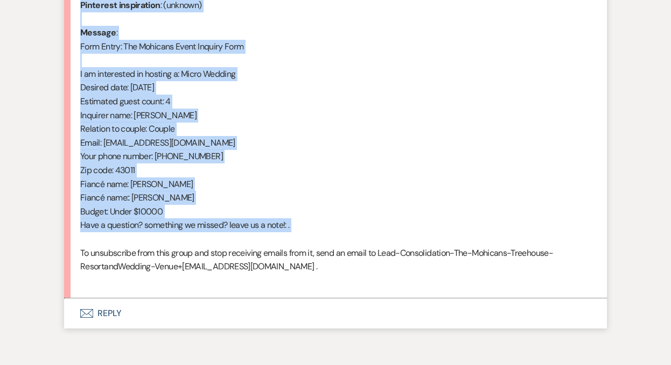
drag, startPoint x: 79, startPoint y: 241, endPoint x: 203, endPoint y: 238, distance: 123.8
click at [203, 238] on li "Taylor Henson Sep 22, 2025, 5:41 AM From : Taylor Henson (Client) Event : Antho…" at bounding box center [335, 94] width 542 height 412
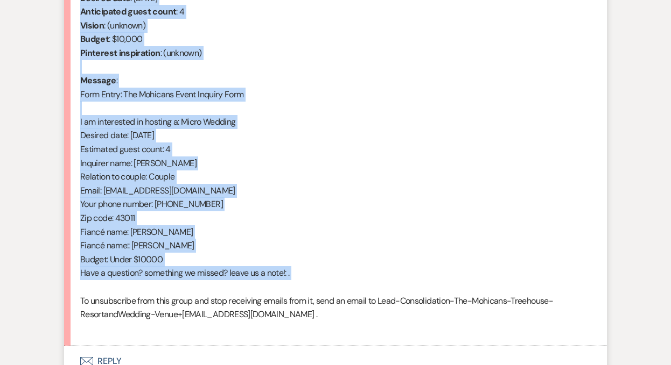
scroll to position [297, 0]
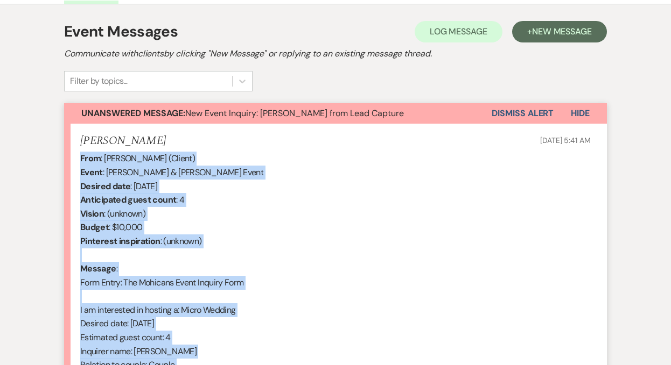
click at [508, 112] on button "Dismiss Alert" at bounding box center [522, 113] width 62 height 20
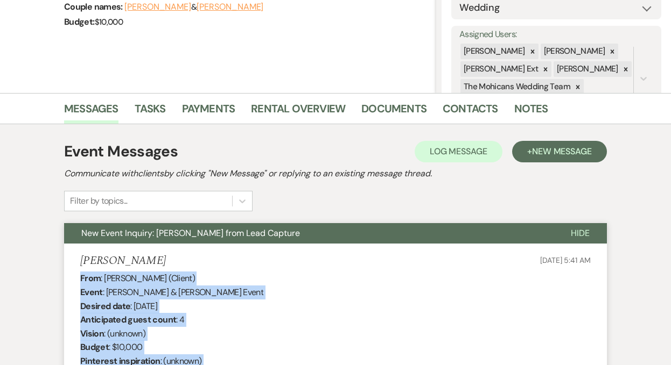
scroll to position [0, 0]
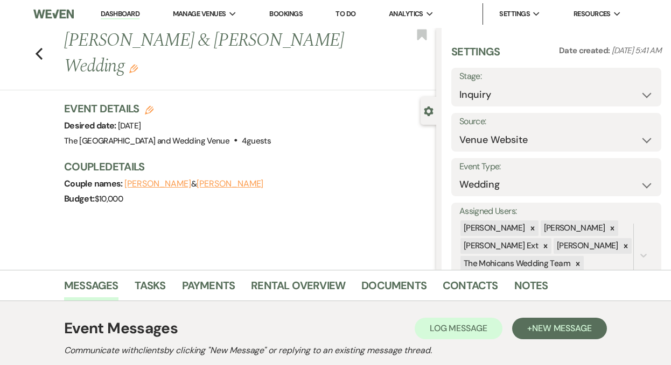
click at [123, 9] on link "Dashboard" at bounding box center [120, 14] width 39 height 10
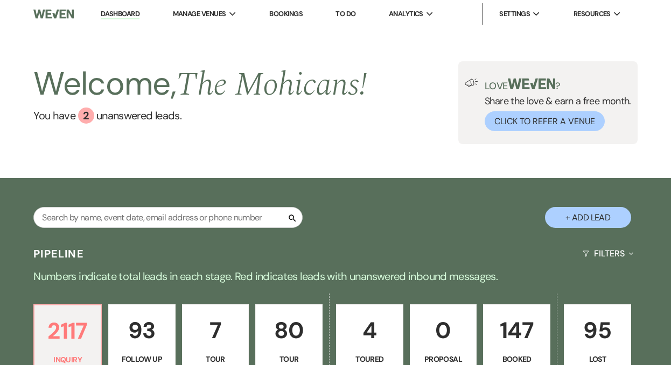
scroll to position [299, 0]
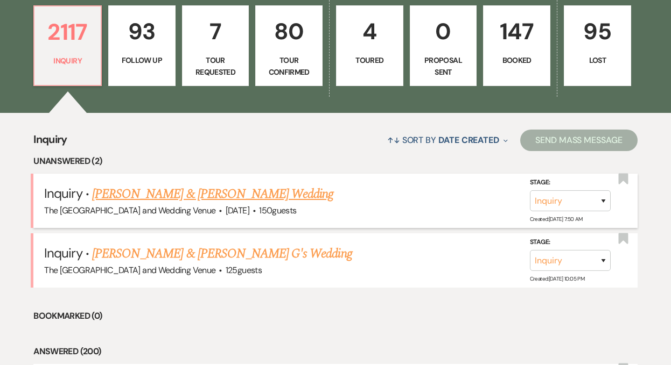
click at [184, 192] on link "[PERSON_NAME] & [PERSON_NAME] Wedding" at bounding box center [212, 194] width 241 height 19
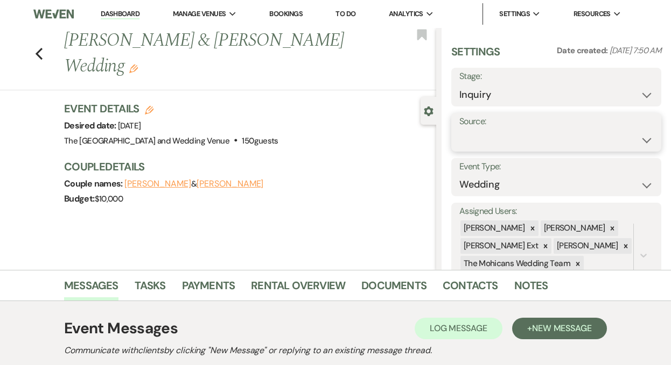
click at [506, 143] on select "Weven Venue Website Instagram Facebook Pinterest Google The Knot Wedding Wire H…" at bounding box center [556, 140] width 194 height 21
select select "5"
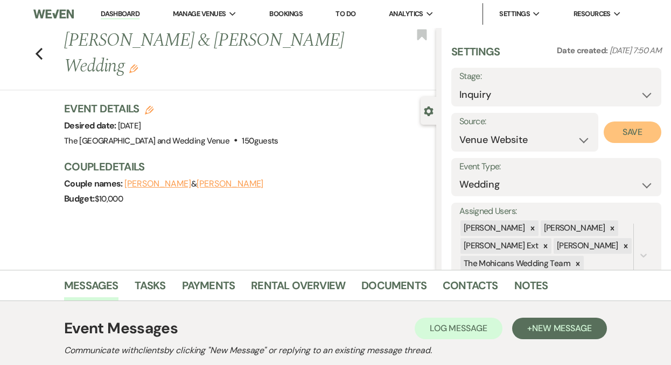
click at [609, 137] on button "Save" at bounding box center [632, 133] width 58 height 22
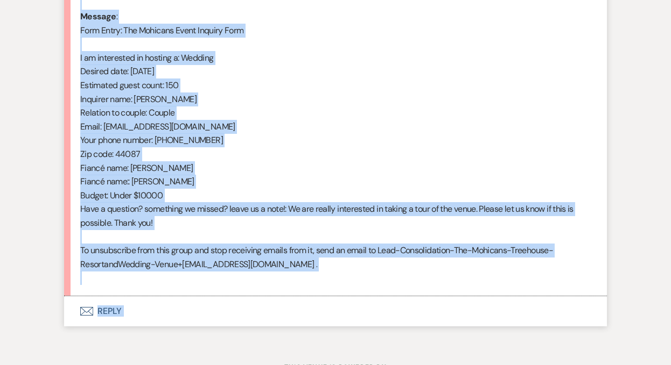
scroll to position [554, 0]
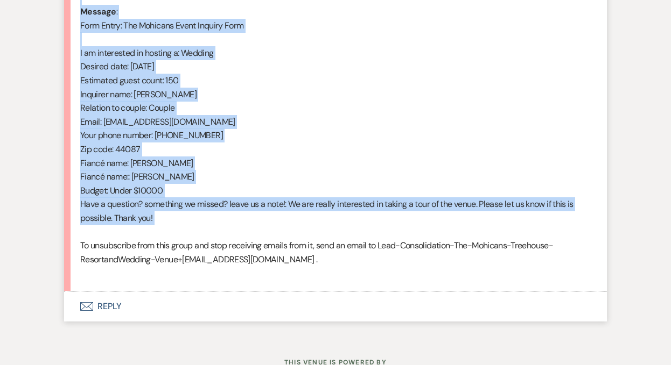
drag, startPoint x: 80, startPoint y: 220, endPoint x: 222, endPoint y: 227, distance: 142.3
click at [222, 227] on div "From : Kayla Pickens (Client) Event : Kayla Pickens & Kayla Pickens's Event Des…" at bounding box center [335, 88] width 510 height 386
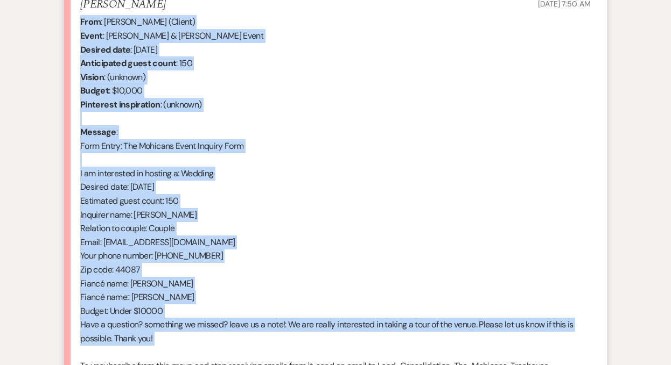
scroll to position [383, 0]
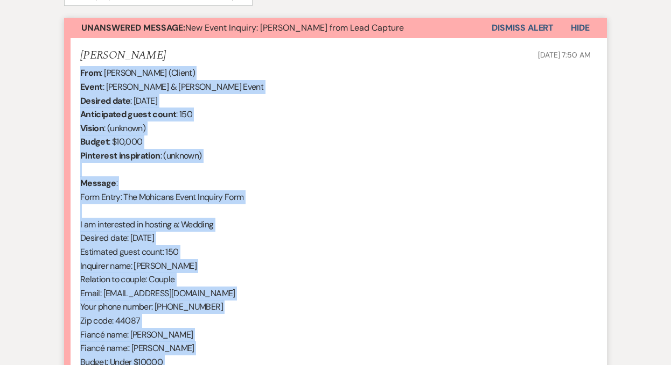
click at [513, 25] on button "Dismiss Alert" at bounding box center [522, 28] width 62 height 20
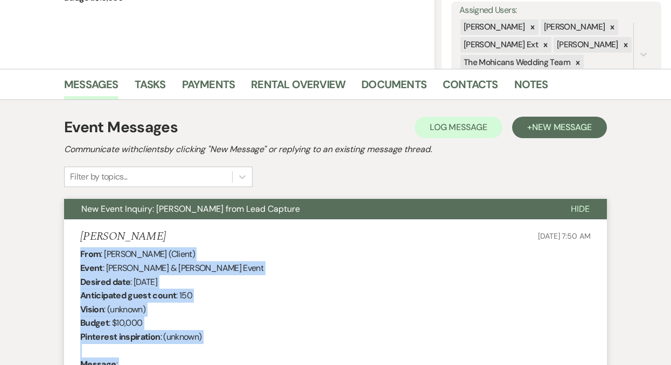
scroll to position [0, 0]
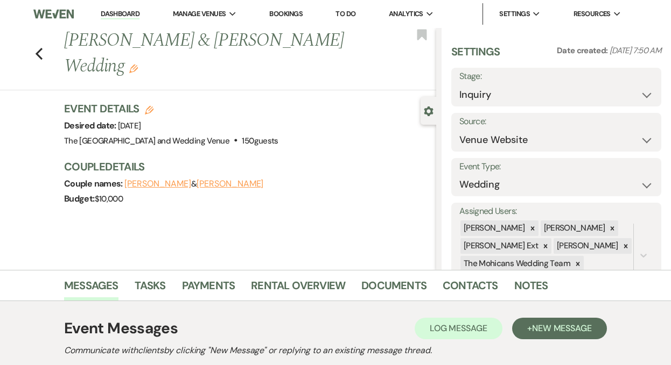
click at [118, 14] on link "Dashboard" at bounding box center [120, 14] width 39 height 10
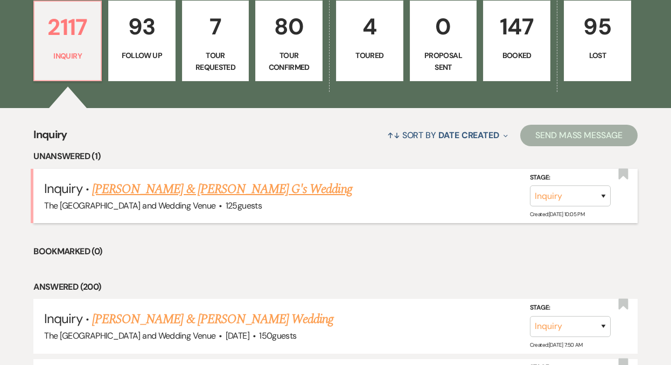
scroll to position [357, 0]
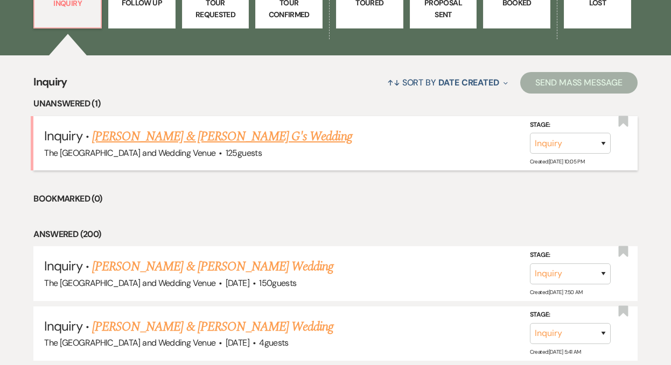
click at [224, 136] on link "Brandon K & Cassandra G's Wedding" at bounding box center [222, 136] width 260 height 19
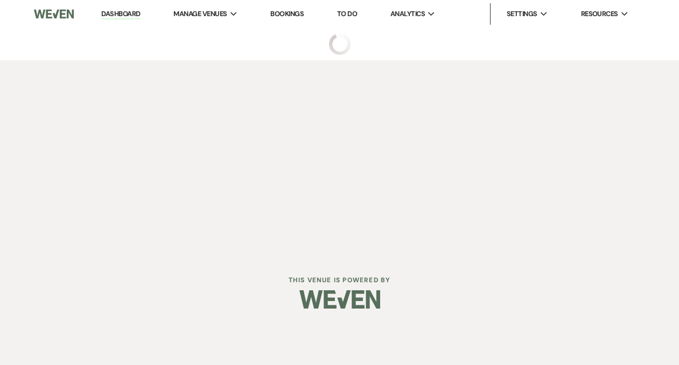
select select "17"
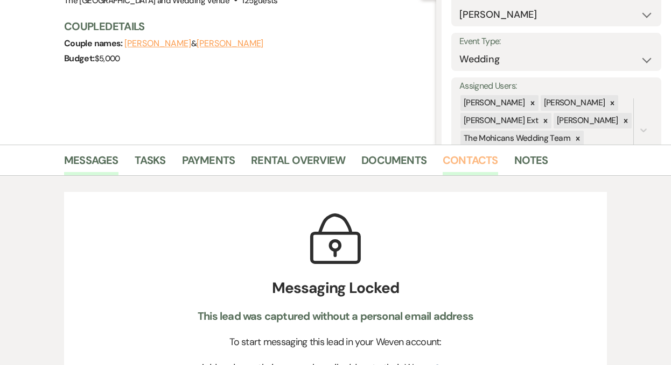
click at [472, 158] on link "Contacts" at bounding box center [469, 164] width 55 height 24
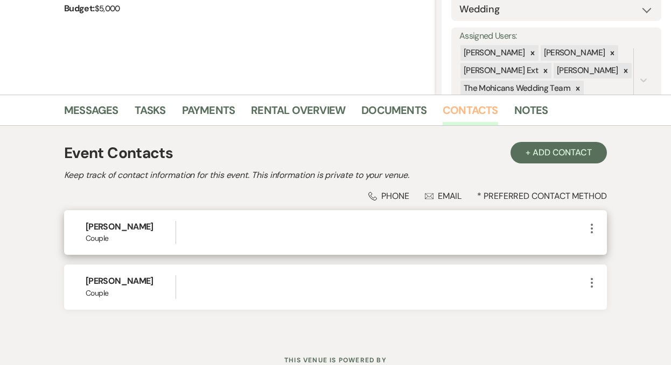
scroll to position [215, 0]
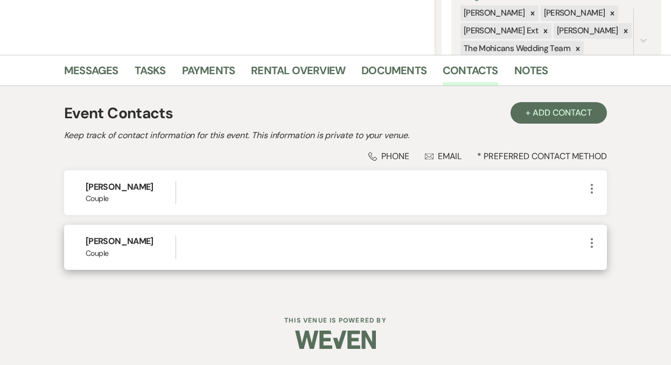
click at [590, 241] on icon "More" at bounding box center [591, 243] width 13 height 13
click at [604, 260] on icon "Pencil" at bounding box center [602, 264] width 9 height 9
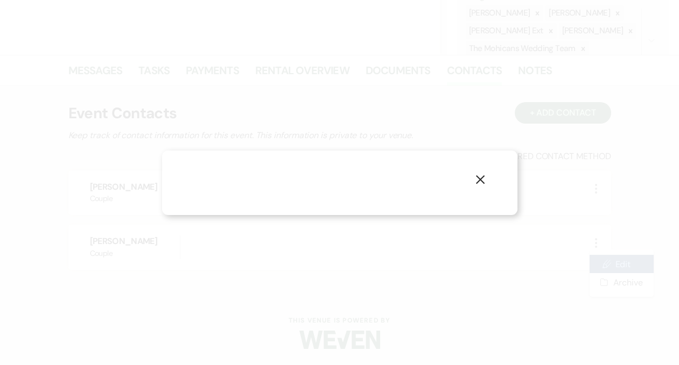
select select "1"
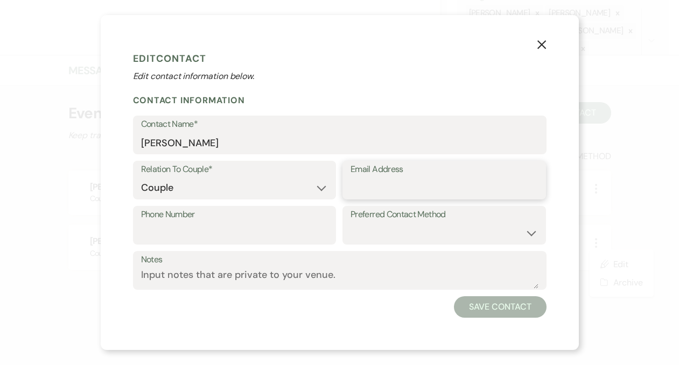
click at [453, 187] on input "Email Address" at bounding box center [443, 188] width 187 height 21
paste input "cassy200153@icloud.com"
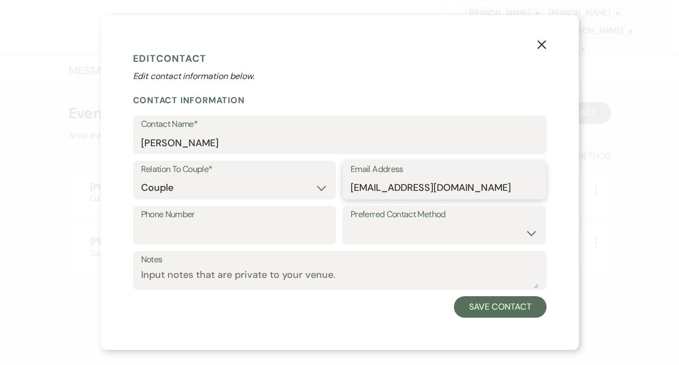
type input "cassy200153@icloud.com"
click at [299, 237] on input "Phone Number" at bounding box center [234, 233] width 187 height 21
paste input "(216) 347-3568"
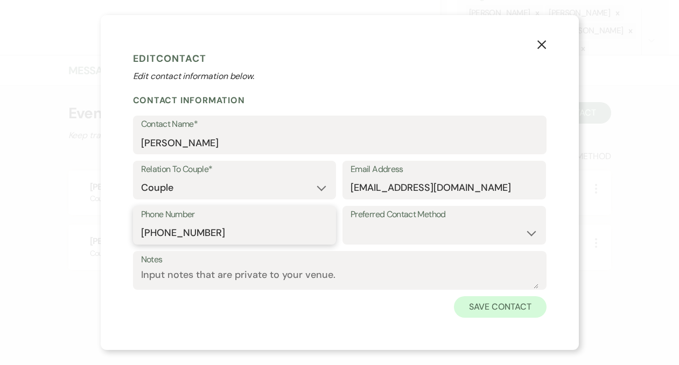
type input "(216) 347-3568"
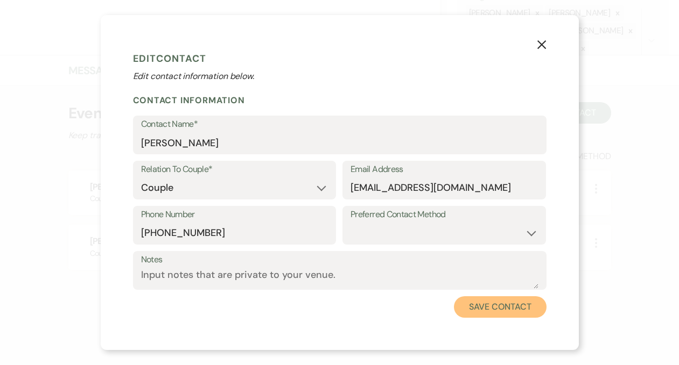
click at [490, 308] on button "Save Contact" at bounding box center [500, 308] width 92 height 22
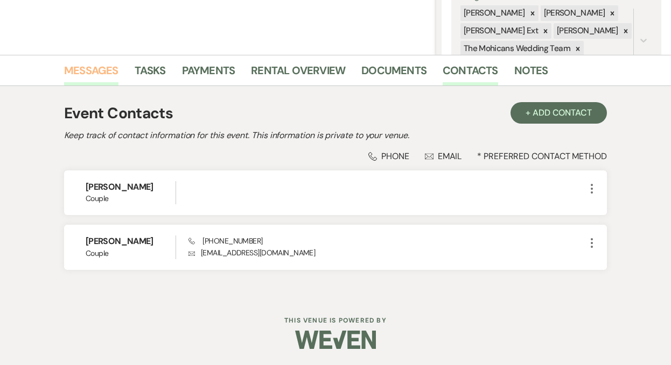
click at [91, 75] on link "Messages" at bounding box center [91, 74] width 54 height 24
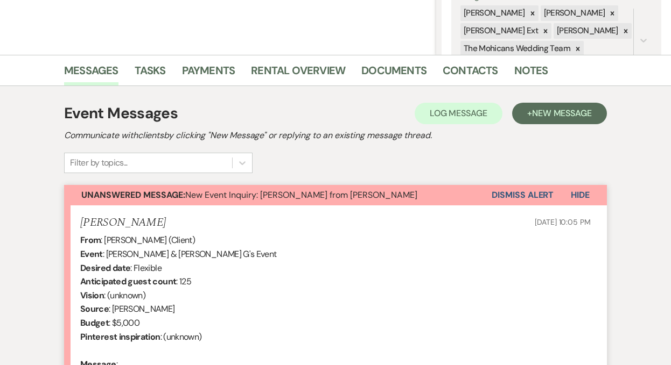
click at [510, 191] on button "Dismiss Alert" at bounding box center [522, 195] width 62 height 20
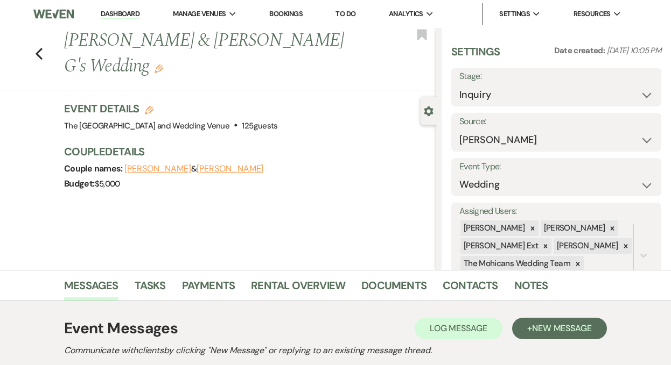
click at [116, 16] on link "Dashboard" at bounding box center [120, 14] width 39 height 10
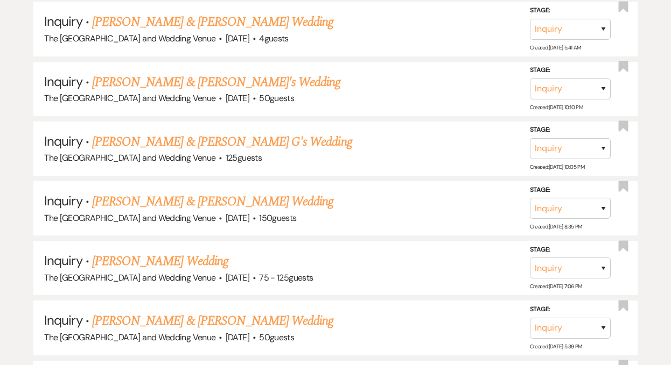
scroll to position [623, 0]
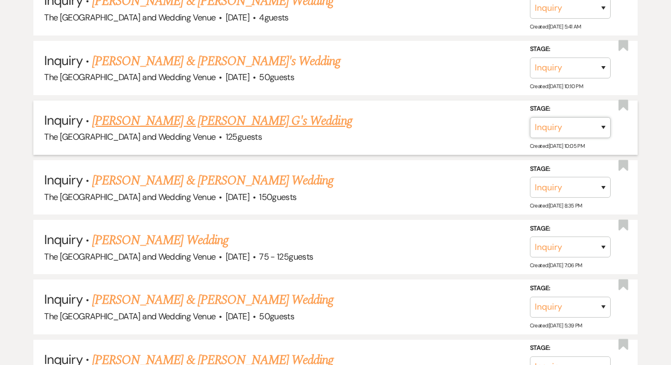
click at [574, 126] on select "Inquiry Follow Up Tour Requested Tour Confirmed Toured Proposal Sent Booked Lost" at bounding box center [570, 127] width 81 height 21
select select "8"
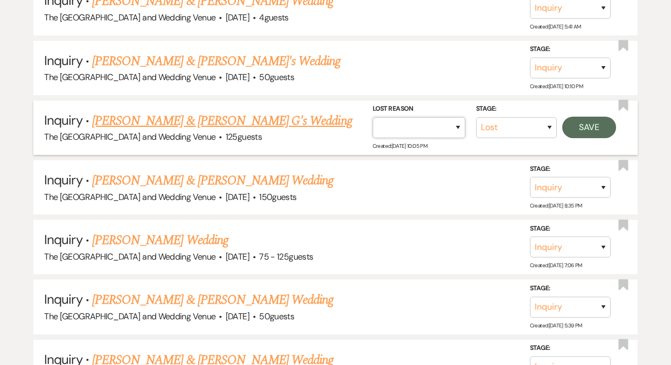
click at [426, 124] on select "Booked Elsewhere Budget Date Unavailable No Response Not a Good Match Capacity …" at bounding box center [418, 127] width 93 height 21
click at [579, 129] on button "Save" at bounding box center [589, 128] width 54 height 22
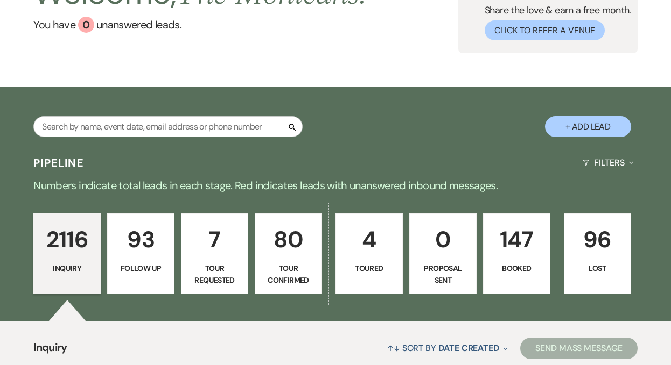
scroll to position [0, 0]
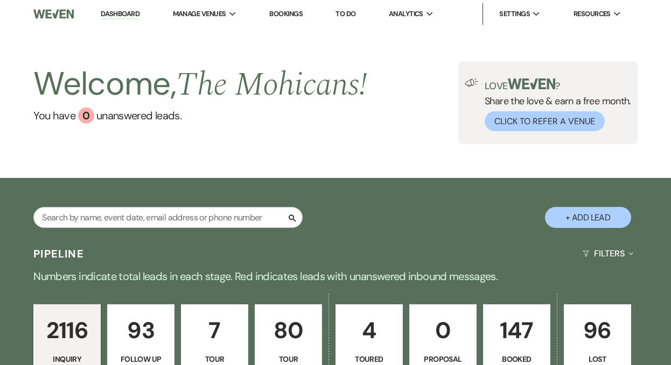
click at [119, 18] on link "Dashboard" at bounding box center [120, 14] width 39 height 10
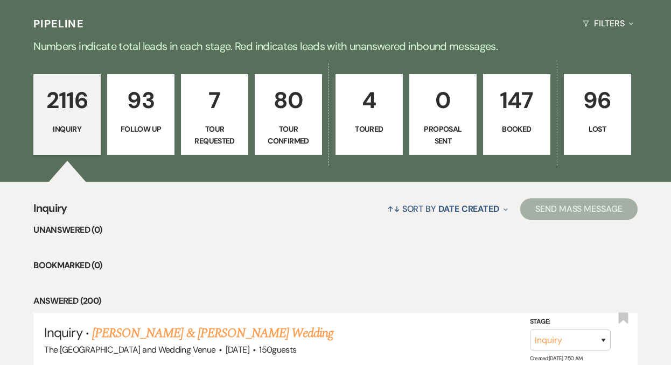
scroll to position [354, 0]
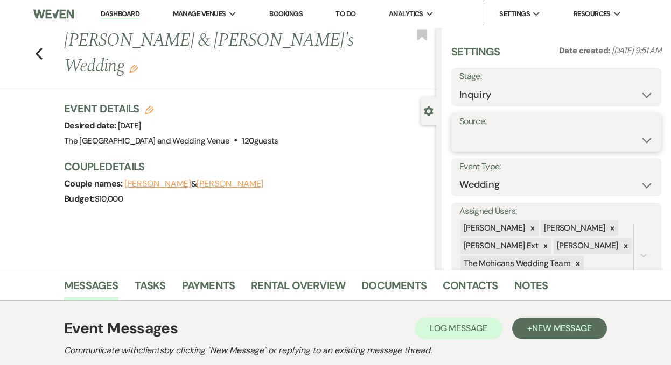
click at [570, 136] on select "Weven Venue Website Instagram Facebook Pinterest Google The Knot Wedding Wire H…" at bounding box center [556, 140] width 194 height 21
select select "5"
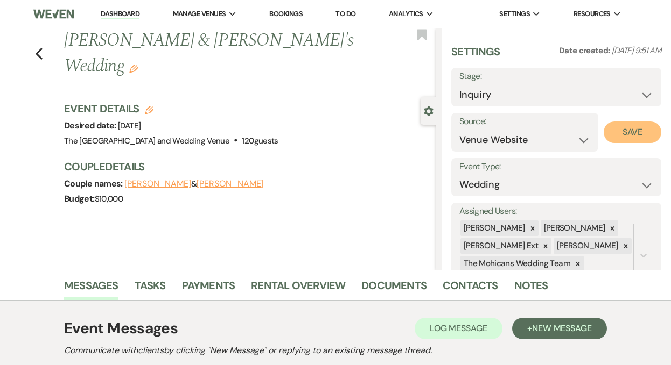
click at [632, 125] on button "Save" at bounding box center [632, 133] width 58 height 22
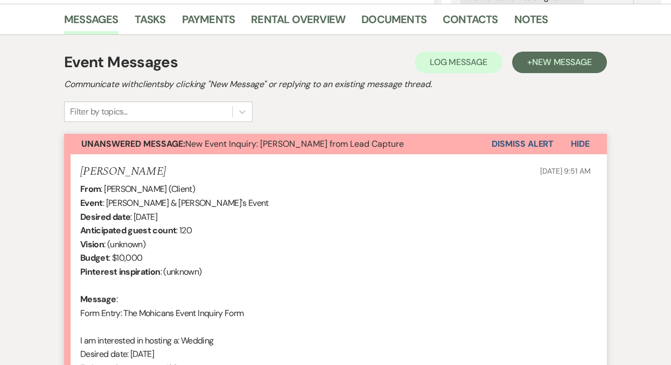
scroll to position [281, 0]
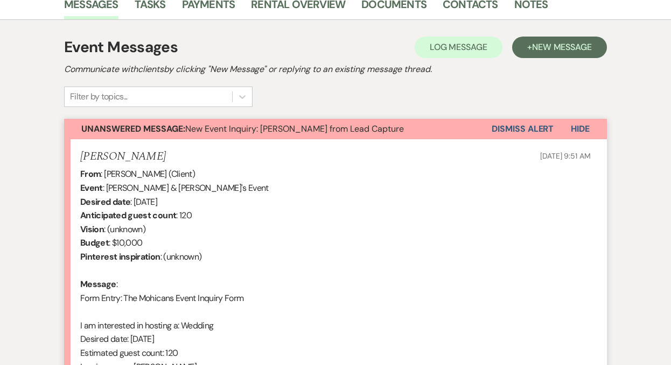
click at [501, 128] on button "Dismiss Alert" at bounding box center [522, 129] width 62 height 20
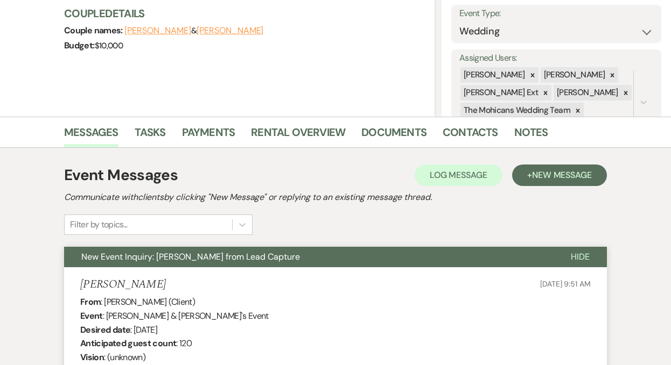
scroll to position [0, 0]
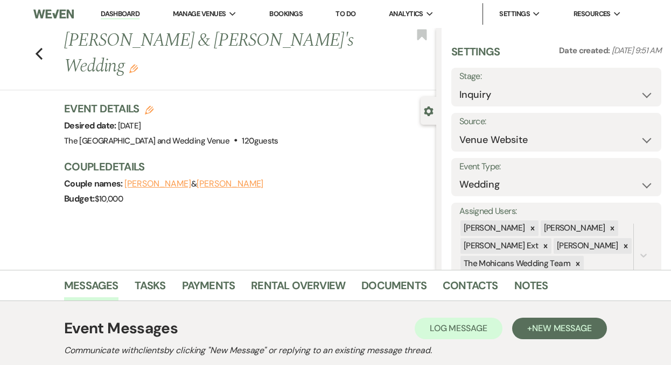
click at [119, 16] on link "Dashboard" at bounding box center [120, 14] width 39 height 10
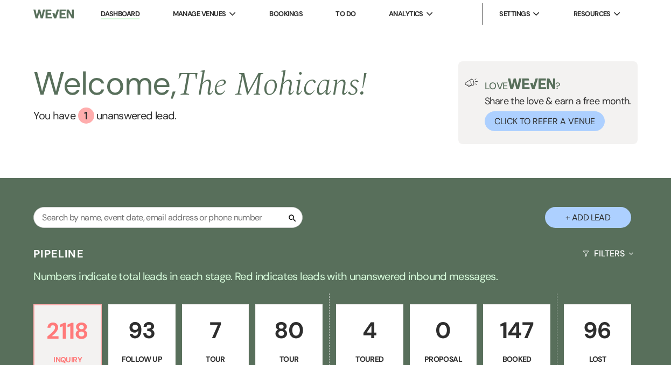
scroll to position [331, 0]
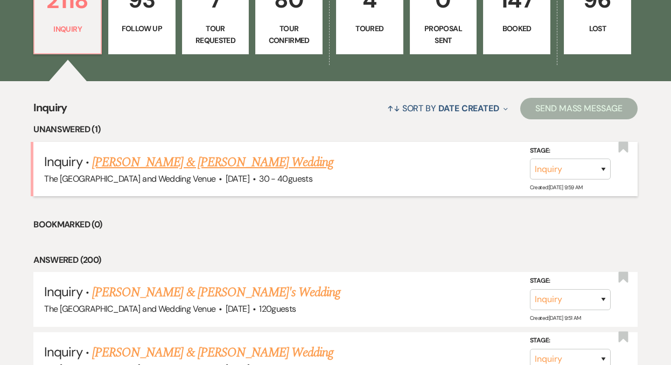
click at [187, 158] on link "[PERSON_NAME] & [PERSON_NAME] Wedding" at bounding box center [212, 162] width 241 height 19
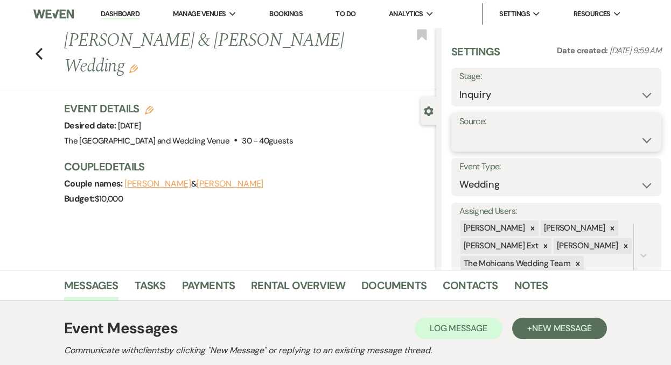
click at [524, 132] on select "Weven Venue Website Instagram Facebook Pinterest Google The Knot Wedding Wire H…" at bounding box center [556, 140] width 194 height 21
select select "5"
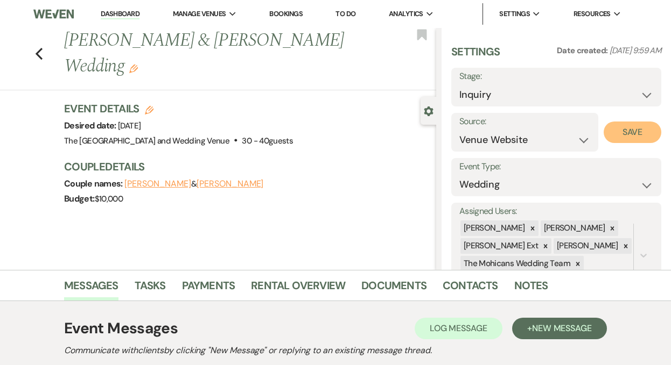
click at [623, 131] on button "Save" at bounding box center [632, 133] width 58 height 22
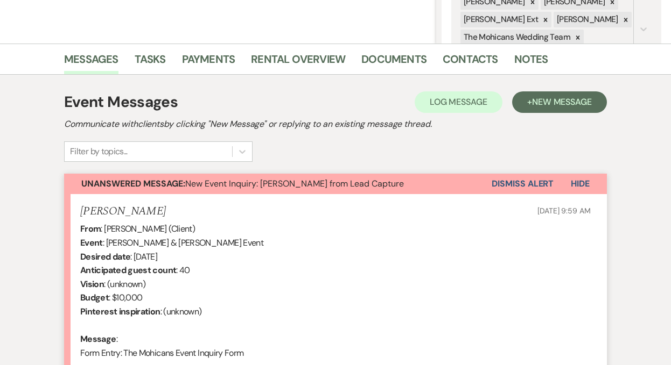
scroll to position [314, 0]
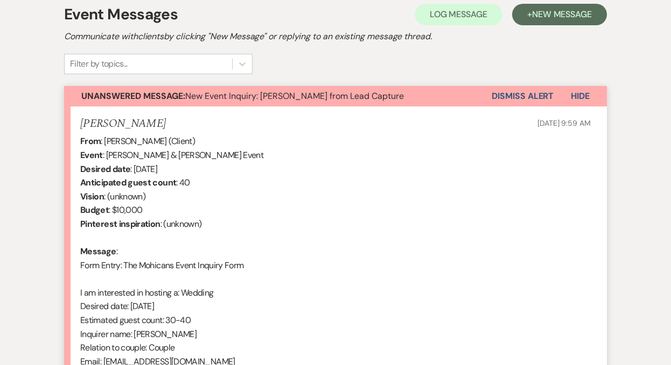
click at [508, 92] on button "Dismiss Alert" at bounding box center [522, 96] width 62 height 20
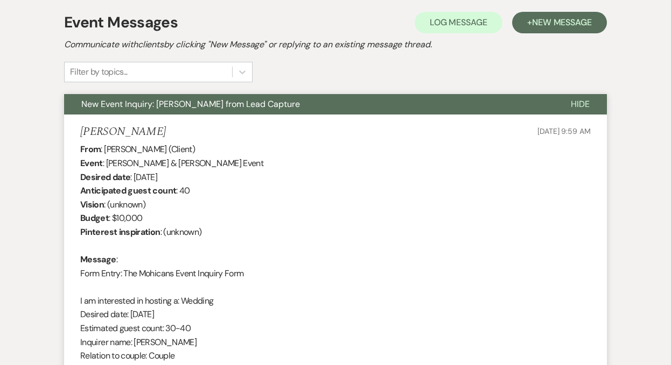
scroll to position [0, 0]
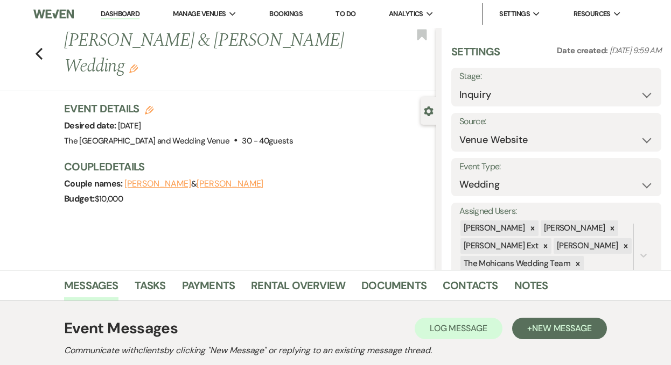
click at [116, 15] on link "Dashboard" at bounding box center [120, 14] width 39 height 10
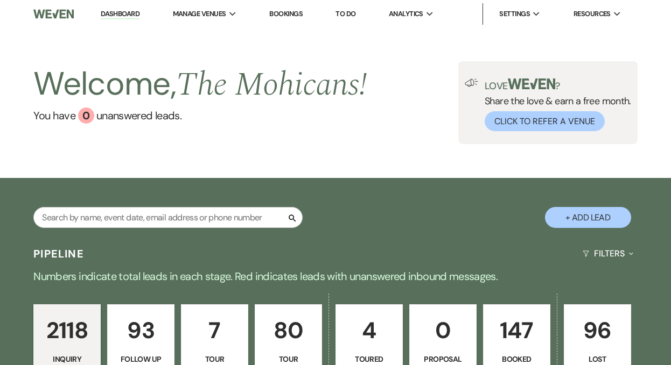
click at [117, 6] on li "Dashboard" at bounding box center [120, 14] width 50 height 22
click at [115, 14] on link "Dashboard" at bounding box center [120, 14] width 39 height 10
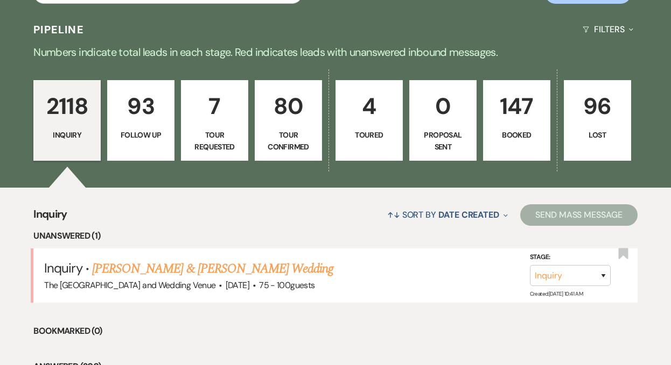
scroll to position [301, 0]
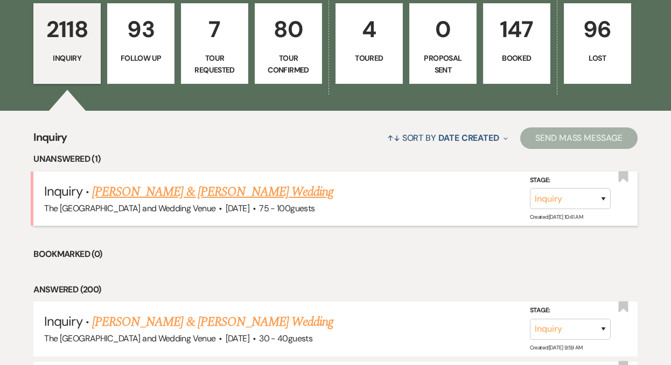
click at [182, 189] on link "[PERSON_NAME] & [PERSON_NAME] Wedding" at bounding box center [212, 191] width 241 height 19
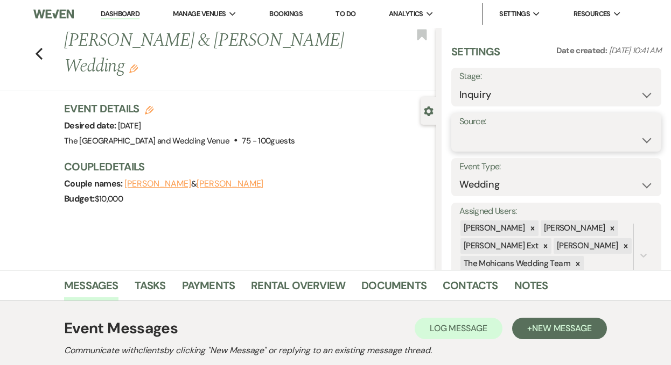
click at [569, 130] on select "Weven Venue Website Instagram Facebook Pinterest Google The Knot Wedding Wire H…" at bounding box center [556, 140] width 194 height 21
select select "5"
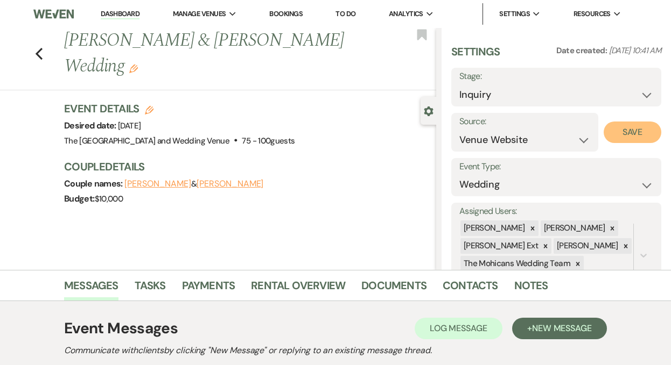
click at [622, 138] on button "Save" at bounding box center [632, 133] width 58 height 22
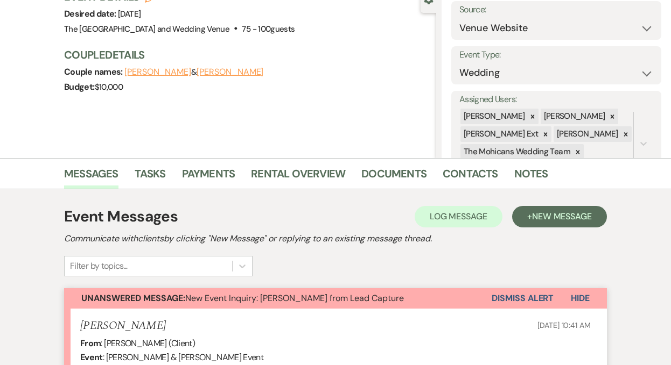
scroll to position [144, 0]
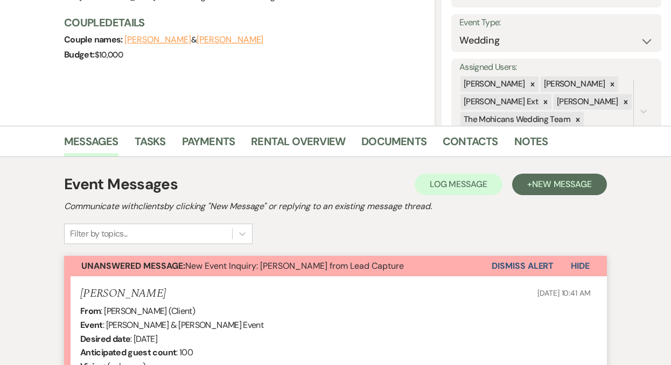
click at [512, 266] on button "Dismiss Alert" at bounding box center [522, 266] width 62 height 20
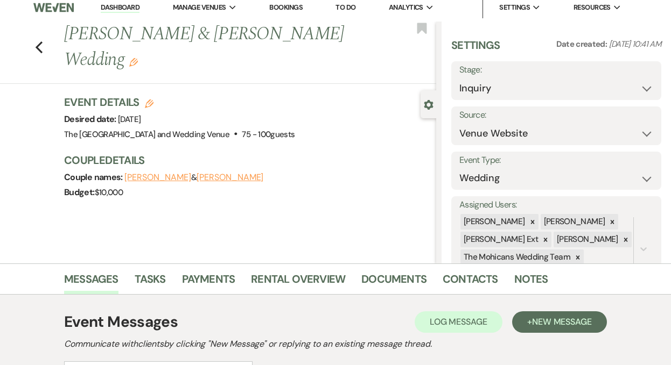
scroll to position [0, 0]
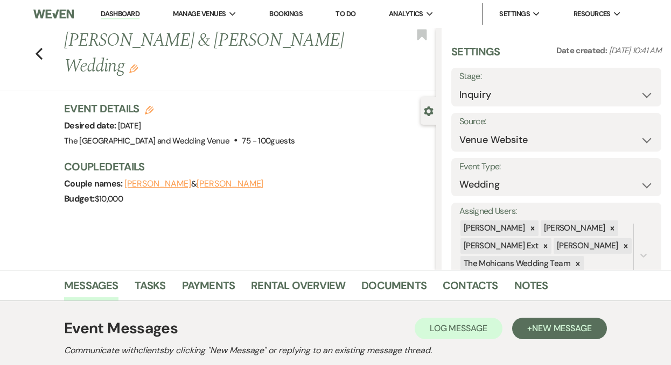
click at [123, 13] on link "Dashboard" at bounding box center [120, 14] width 39 height 10
click at [499, 140] on select "Weven Venue Website Instagram Facebook Pinterest Google The Knot Wedding Wire H…" at bounding box center [556, 140] width 194 height 21
select select "5"
click at [613, 131] on button "Save" at bounding box center [632, 133] width 58 height 22
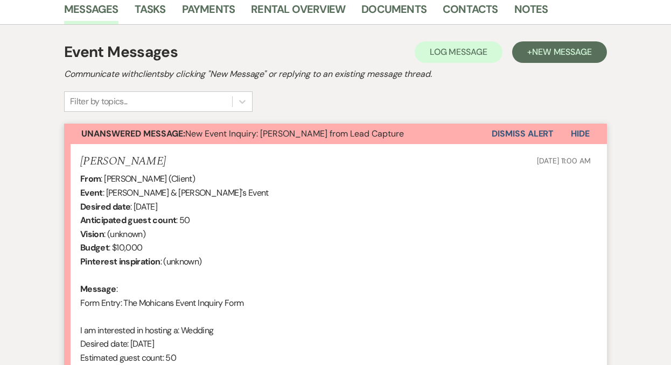
scroll to position [432, 0]
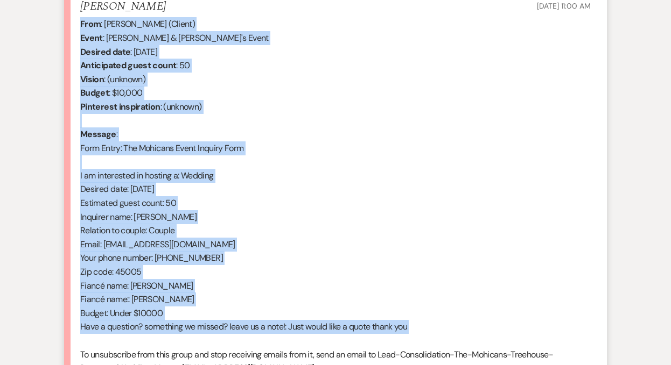
drag, startPoint x: 80, startPoint y: 20, endPoint x: 428, endPoint y: 335, distance: 469.1
click at [428, 335] on div "From : [PERSON_NAME] (Client) Event : [PERSON_NAME] & [PERSON_NAME]'s Event Des…" at bounding box center [335, 203] width 510 height 372
copy div "From : [PERSON_NAME] (Client) Event : [PERSON_NAME] & [PERSON_NAME]'s Event Des…"
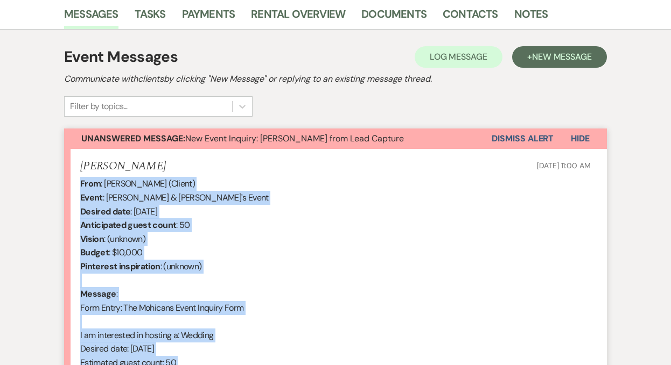
scroll to position [228, 0]
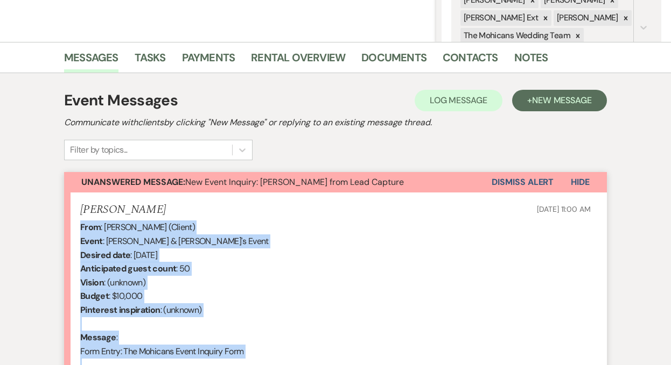
click at [535, 179] on button "Dismiss Alert" at bounding box center [522, 182] width 62 height 20
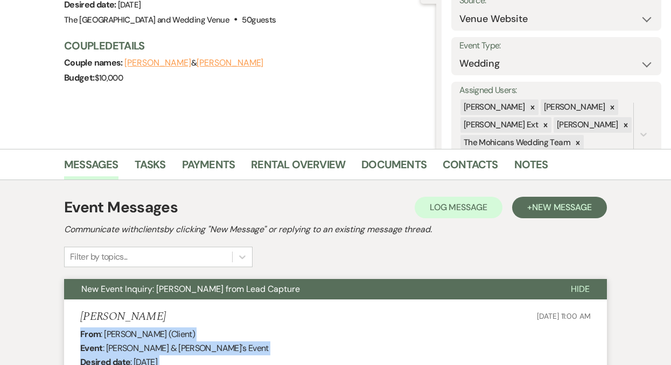
scroll to position [0, 0]
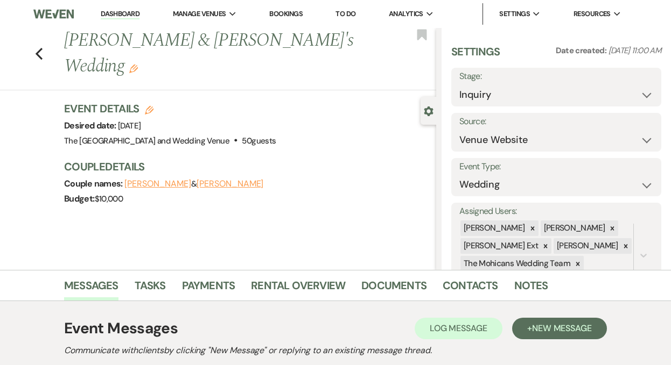
click at [121, 12] on link "Dashboard" at bounding box center [120, 14] width 39 height 10
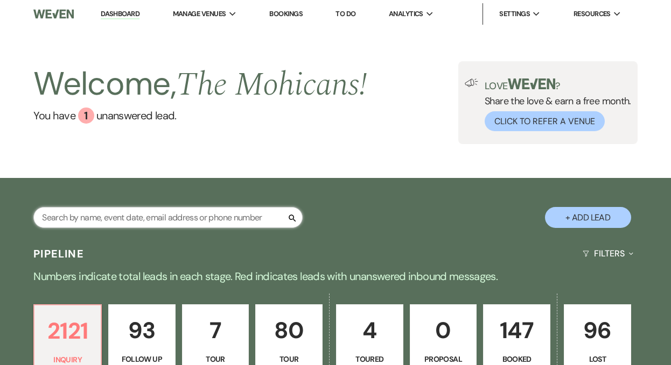
click at [170, 219] on input "text" at bounding box center [167, 217] width 269 height 21
type input "autumn"
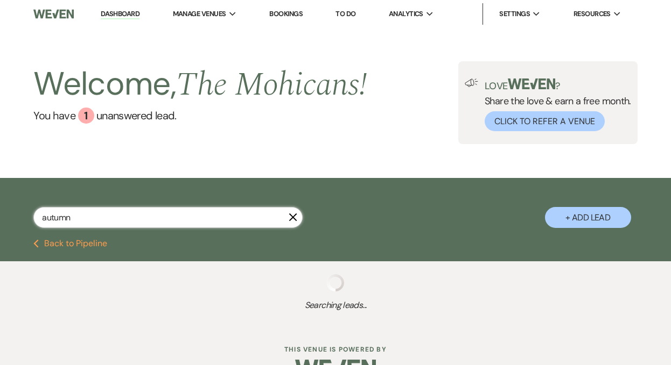
select select "4"
select select "9"
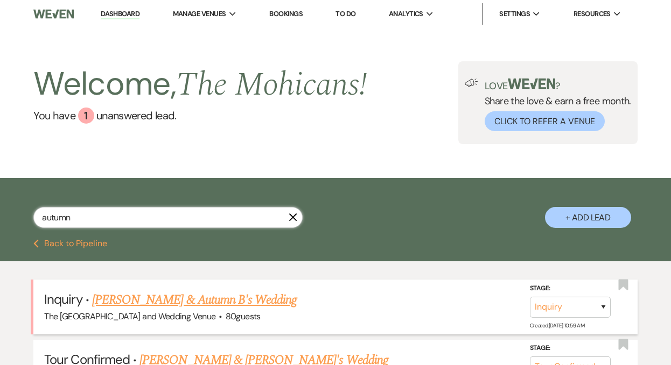
type input "autumn"
click at [173, 299] on link "[PERSON_NAME] & Autumn B's Wedding" at bounding box center [194, 300] width 205 height 19
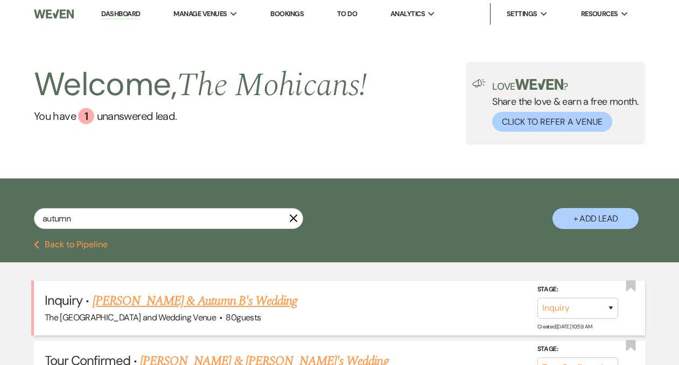
select select "17"
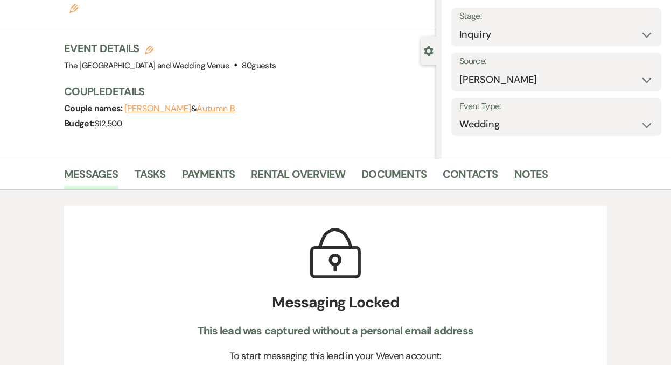
scroll to position [61, 0]
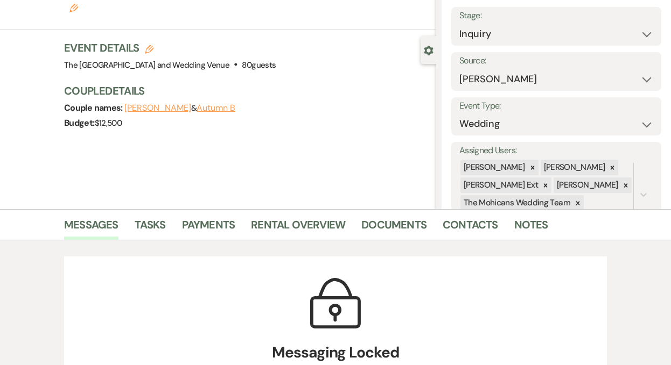
click at [196, 104] on button "Autumn B" at bounding box center [215, 108] width 38 height 9
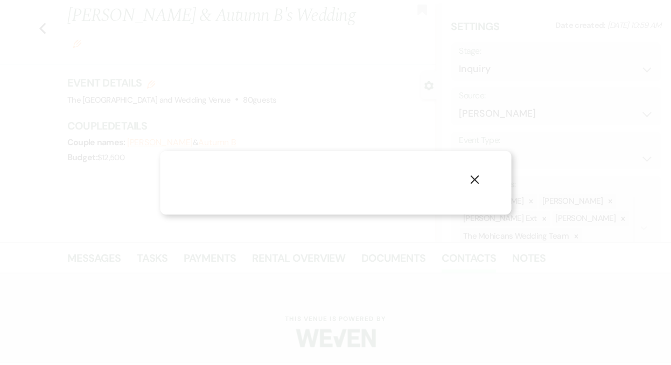
scroll to position [61, 0]
select select "1"
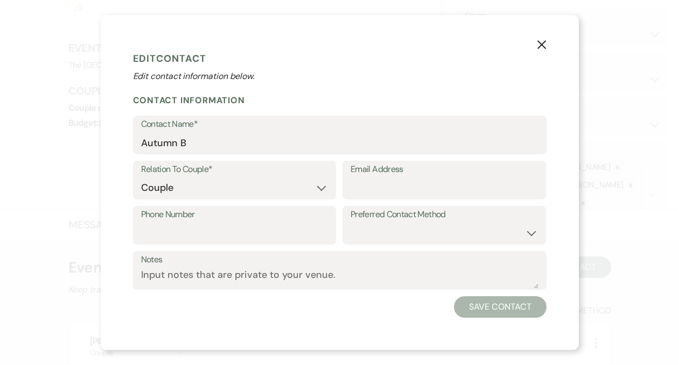
click at [540, 40] on icon "X" at bounding box center [542, 45] width 10 height 10
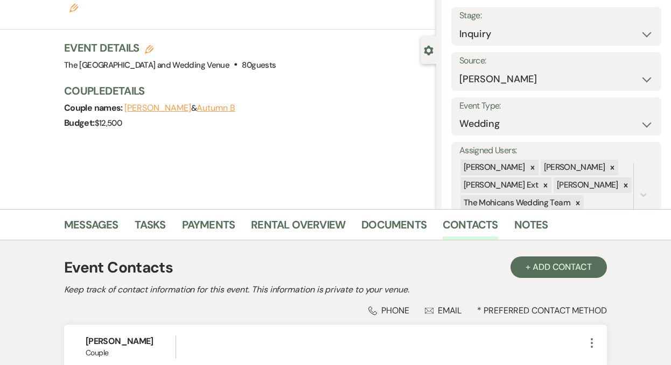
scroll to position [0, 0]
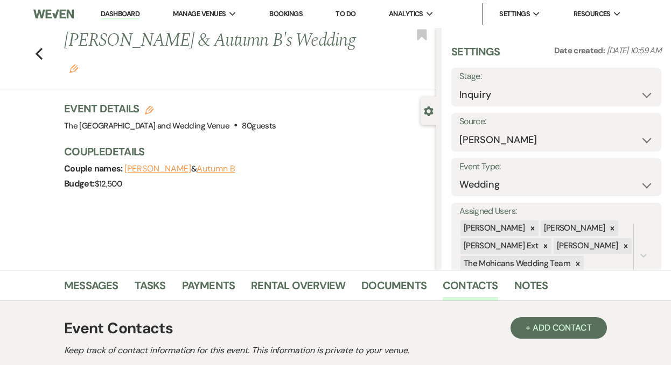
click at [118, 16] on link "Dashboard" at bounding box center [120, 14] width 39 height 10
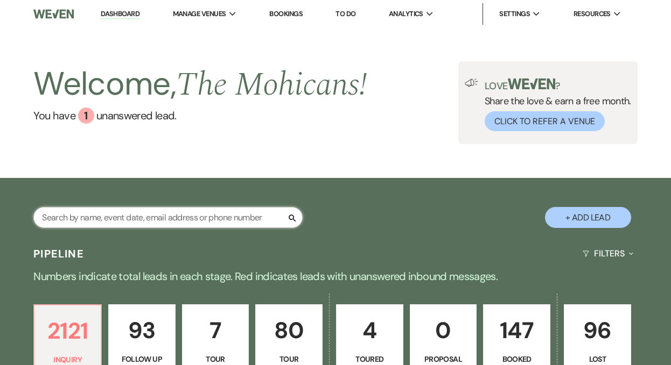
click at [174, 218] on input "text" at bounding box center [167, 217] width 269 height 21
type input "autumn"
select select "4"
select select "9"
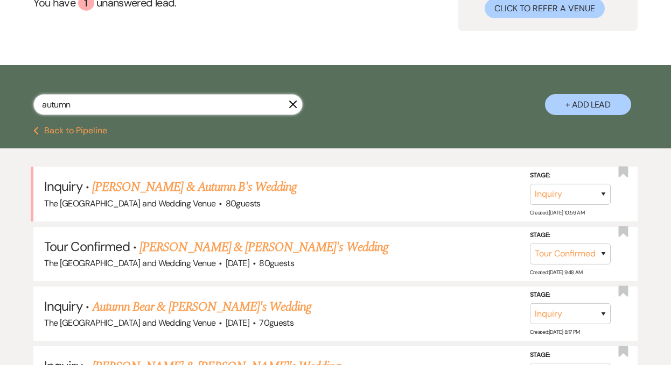
scroll to position [149, 0]
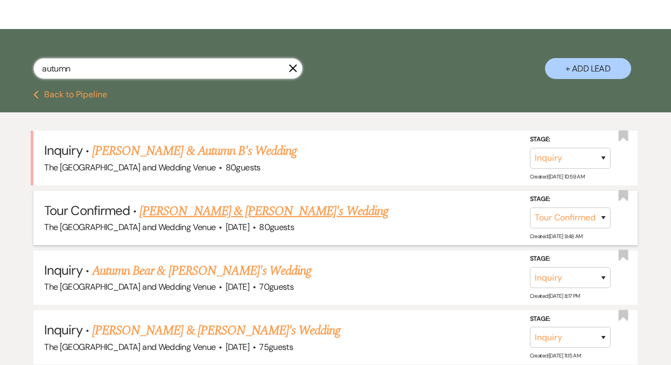
type input "autumn"
click at [235, 211] on link "[PERSON_NAME] & [PERSON_NAME]'s Wedding" at bounding box center [263, 211] width 249 height 19
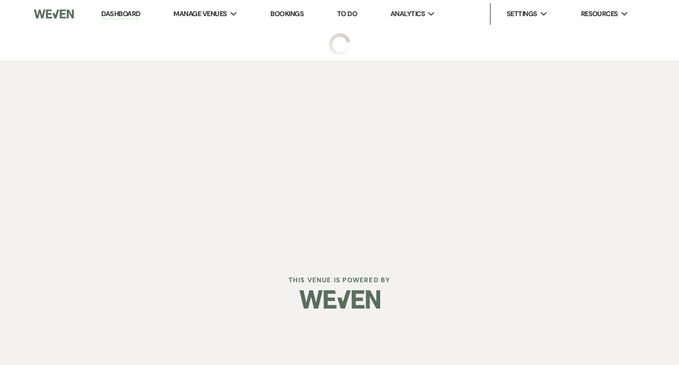
select select "4"
select select "5"
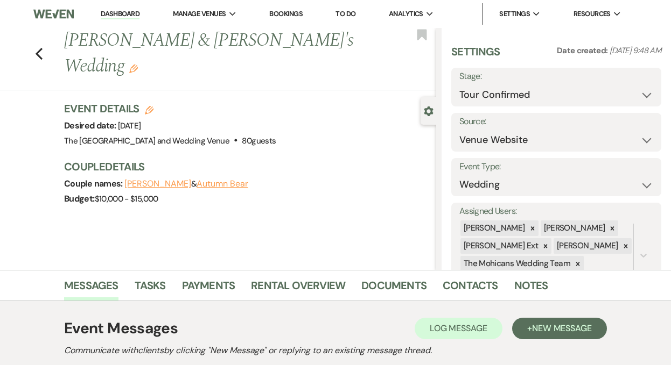
scroll to position [159, 0]
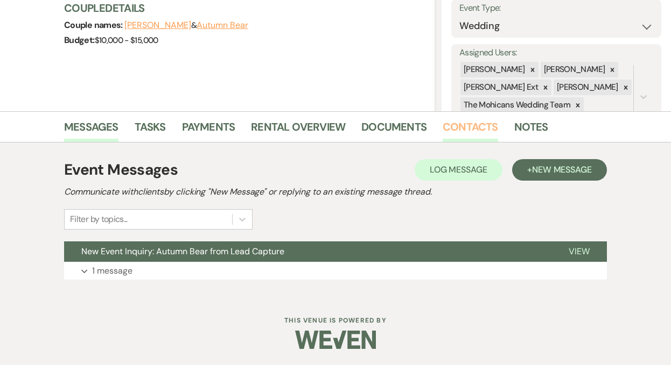
click at [470, 128] on link "Contacts" at bounding box center [469, 130] width 55 height 24
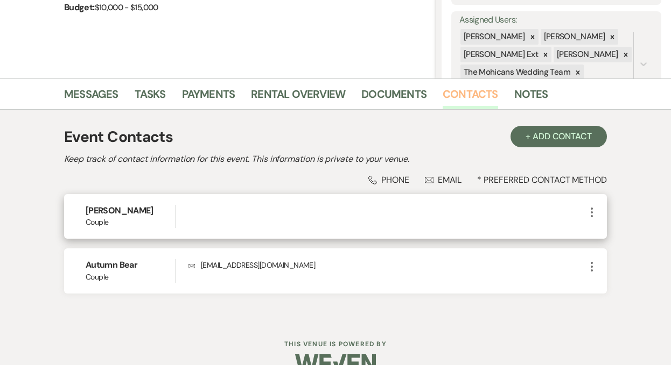
scroll to position [193, 0]
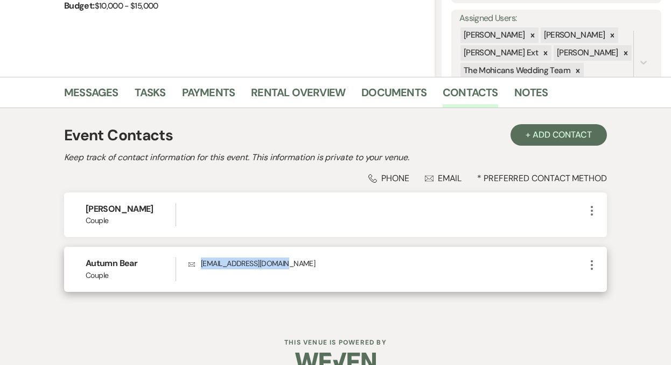
drag, startPoint x: 307, startPoint y: 263, endPoint x: 202, endPoint y: 265, distance: 105.0
click at [202, 265] on p "Envelope [EMAIL_ADDRESS][DOMAIN_NAME]" at bounding box center [386, 264] width 397 height 12
copy p "[EMAIL_ADDRESS][DOMAIN_NAME]"
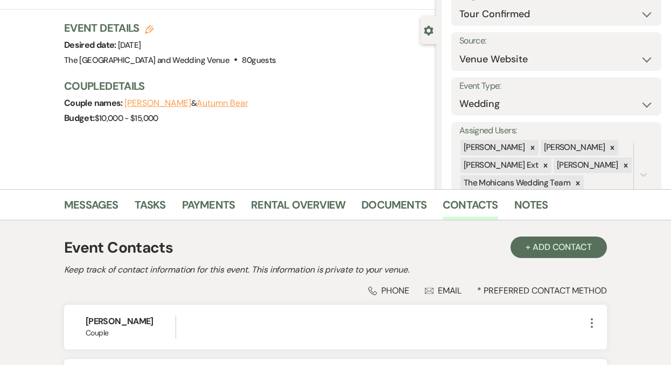
scroll to position [0, 0]
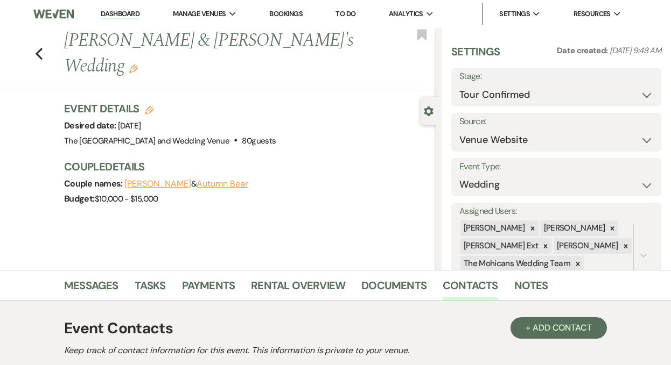
click at [118, 17] on link "Dashboard" at bounding box center [120, 14] width 39 height 10
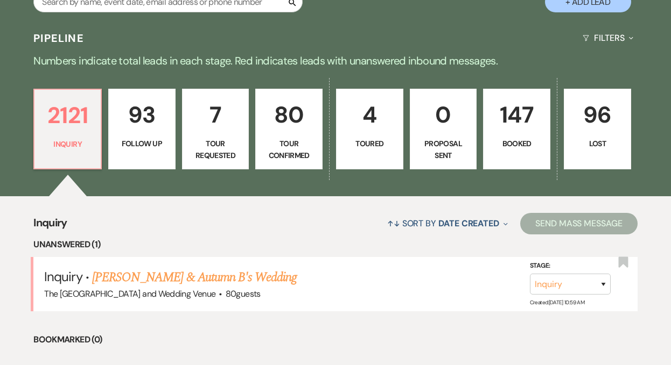
scroll to position [273, 0]
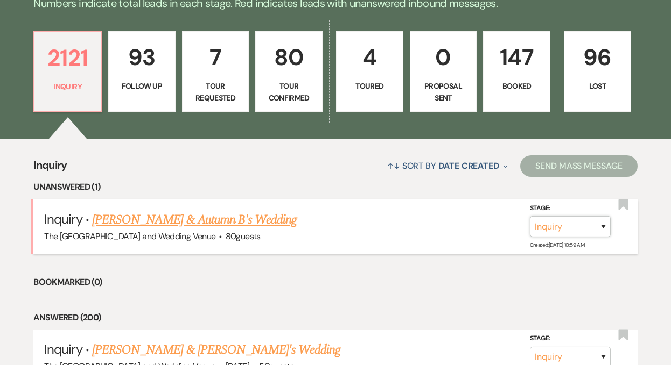
click at [584, 225] on select "Inquiry Follow Up Tour Requested Tour Confirmed Toured Proposal Sent Booked Lost" at bounding box center [570, 226] width 81 height 21
select select "8"
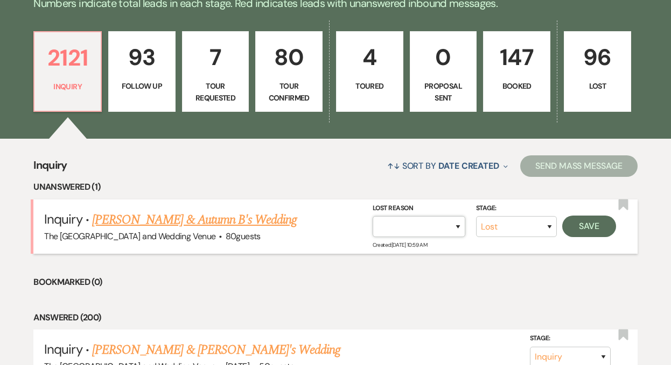
click at [442, 228] on select "Booked Elsewhere Budget Date Unavailable No Response Not a Good Match Capacity …" at bounding box center [418, 226] width 93 height 21
select select "4"
click at [582, 226] on button "Save" at bounding box center [589, 227] width 54 height 22
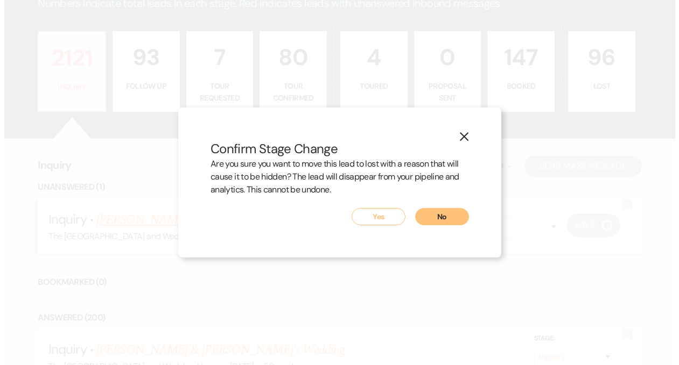
scroll to position [274, 0]
click at [384, 219] on button "Yes" at bounding box center [378, 216] width 54 height 17
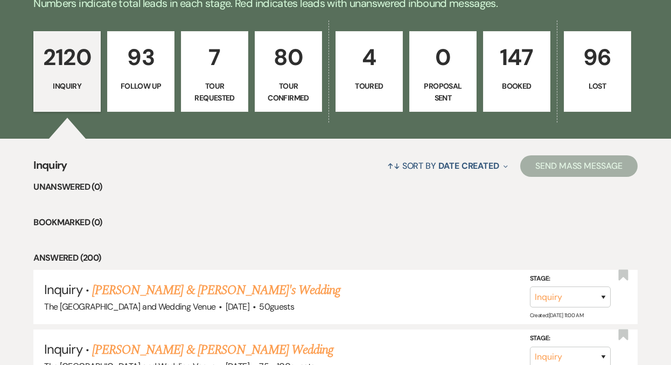
scroll to position [0, 0]
